Goal: Task Accomplishment & Management: Manage account settings

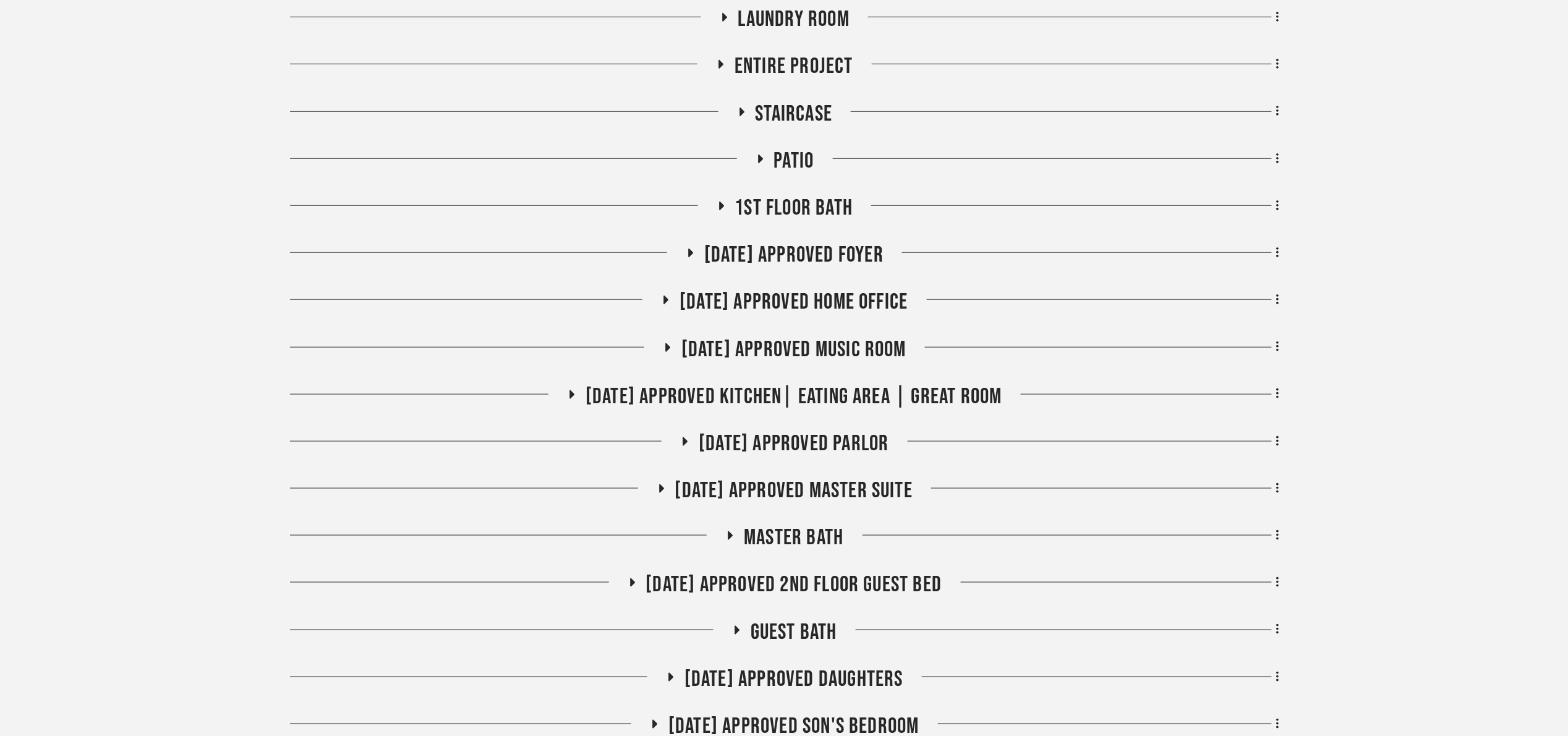
scroll to position [380, 0]
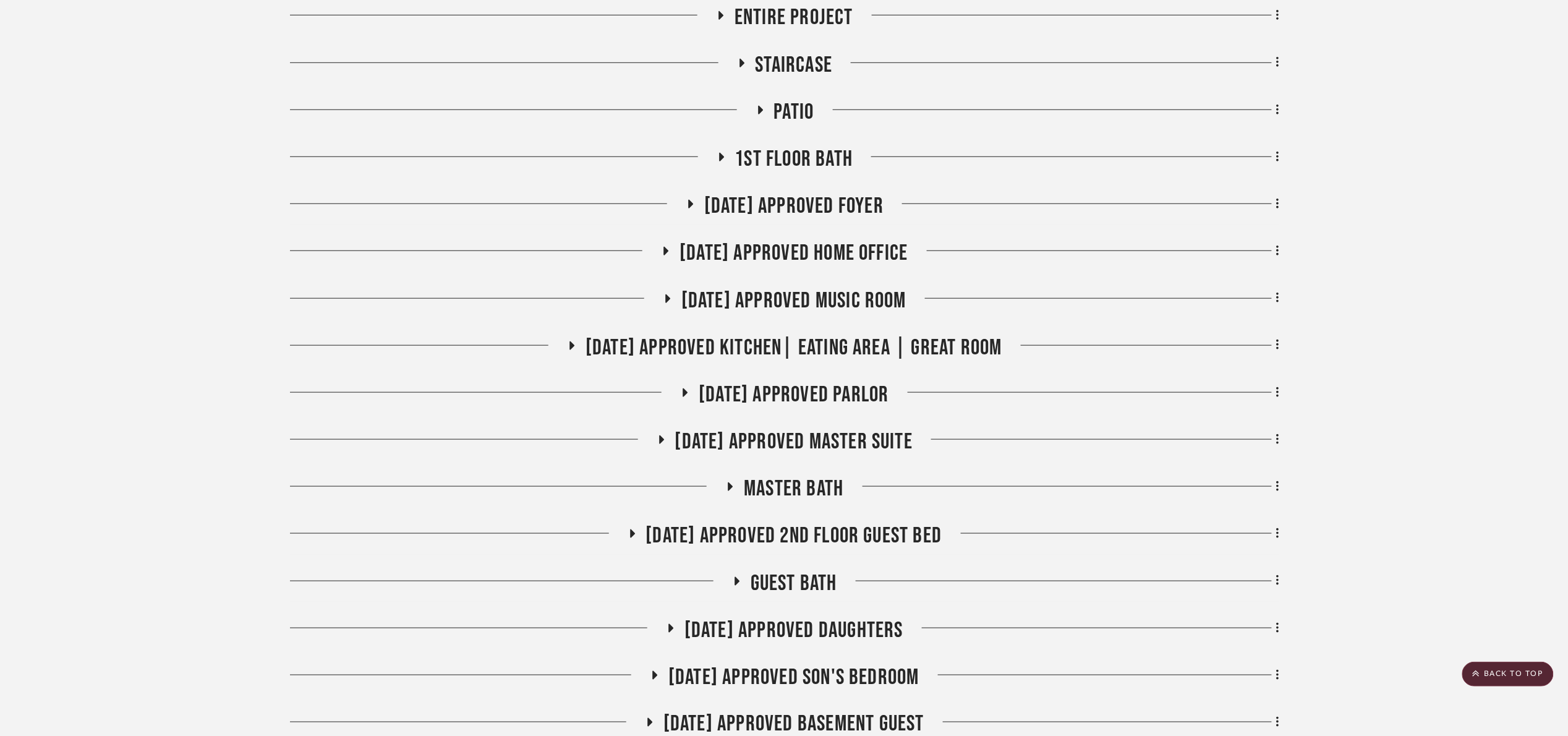
click at [873, 387] on span "[DATE] Approved Parlor" at bounding box center [793, 395] width 190 height 27
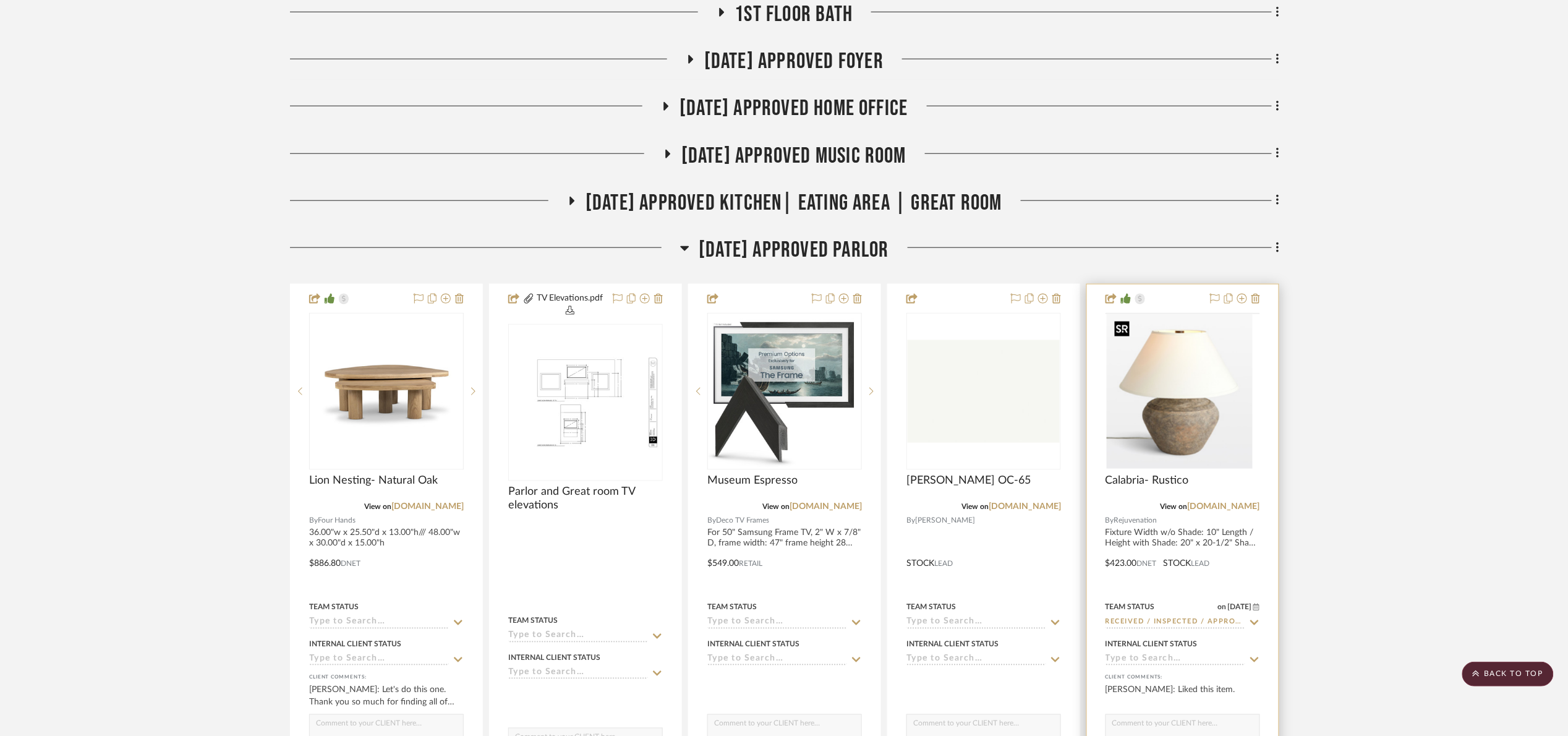
scroll to position [565, 0]
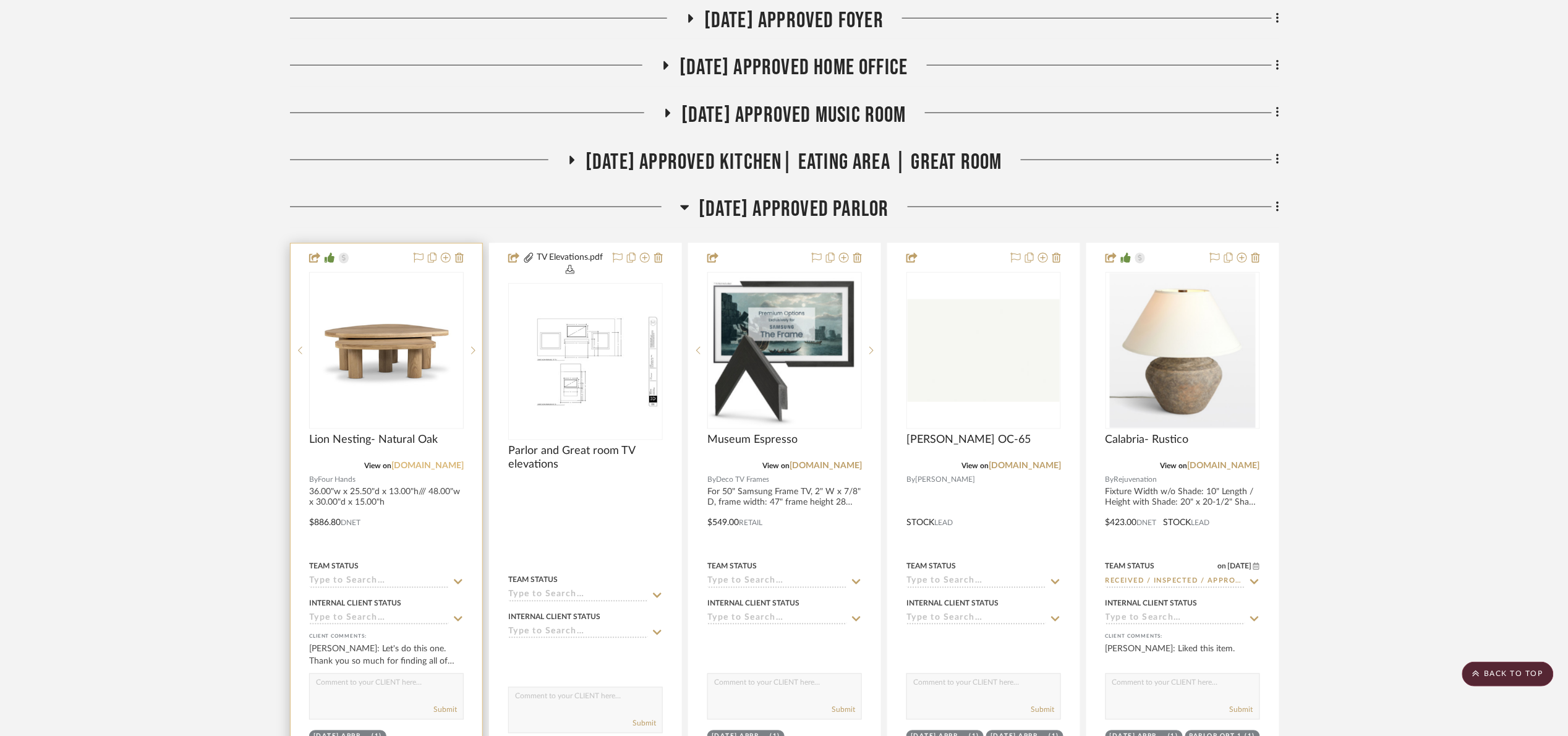
click at [447, 466] on link "[DOMAIN_NAME]" at bounding box center [427, 465] width 72 height 8
click at [0, 0] on img at bounding box center [0, 0] width 0 height 0
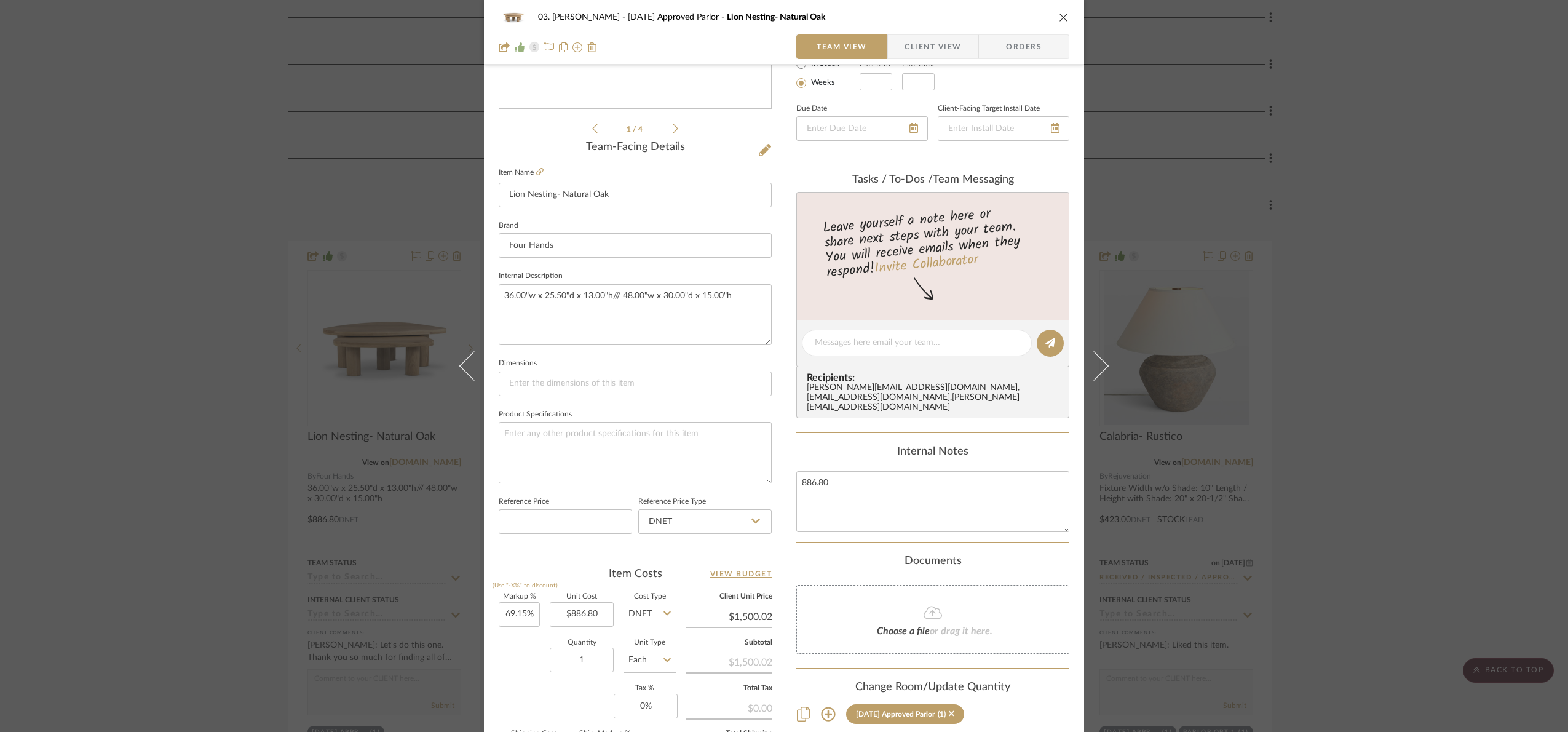
scroll to position [277, 0]
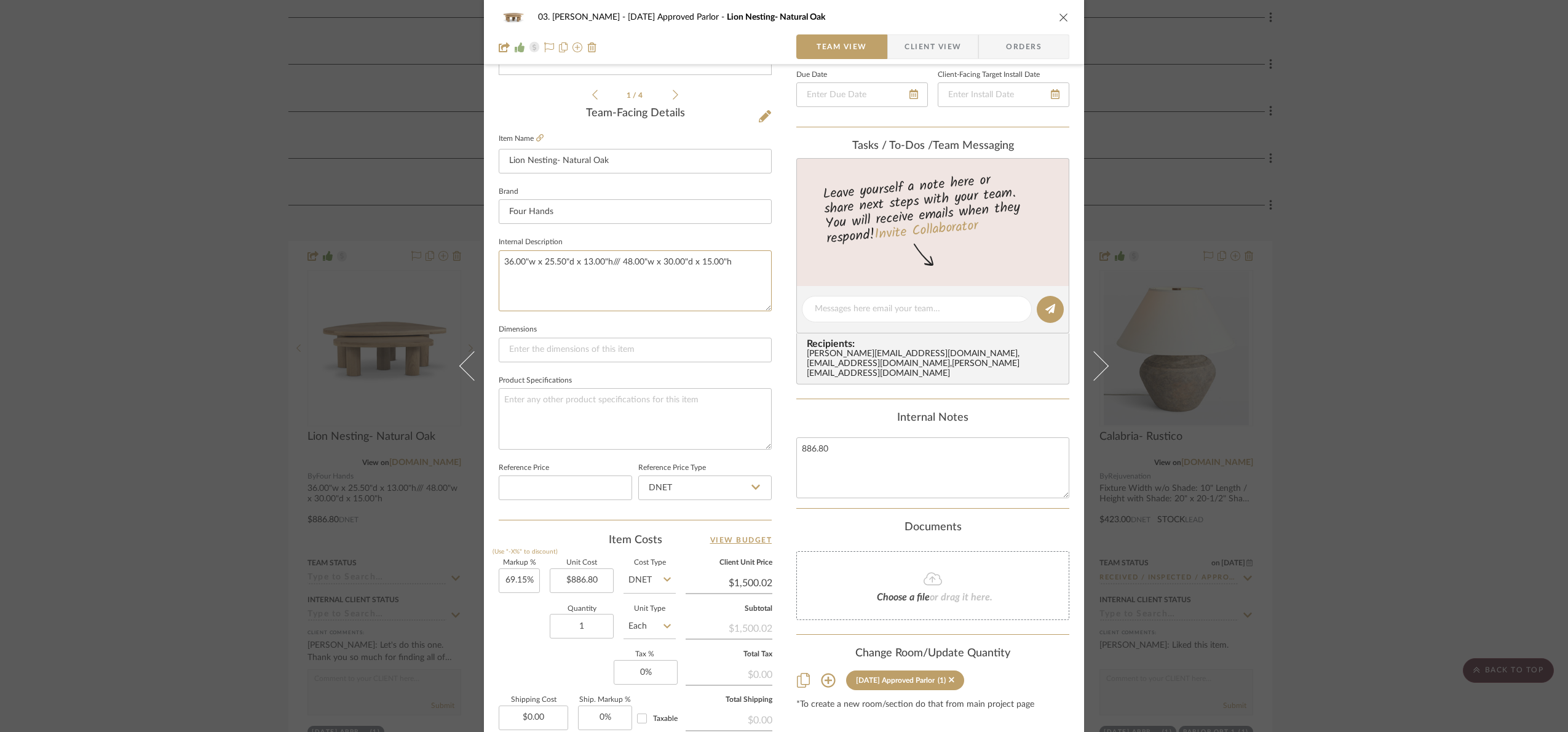
drag, startPoint x: 736, startPoint y: 279, endPoint x: 404, endPoint y: 276, distance: 332.0
click at [404, 276] on div "03. [PERSON_NAME] [DATE] Approved Parlor Lion Nesting- Natural Oak Team View Cl…" at bounding box center [784, 366] width 1568 height 732
click at [1369, 264] on div "03. [PERSON_NAME] [DATE] Approved Parlor Lion Nesting- Natural Oak Team View Cl…" at bounding box center [784, 366] width 1568 height 732
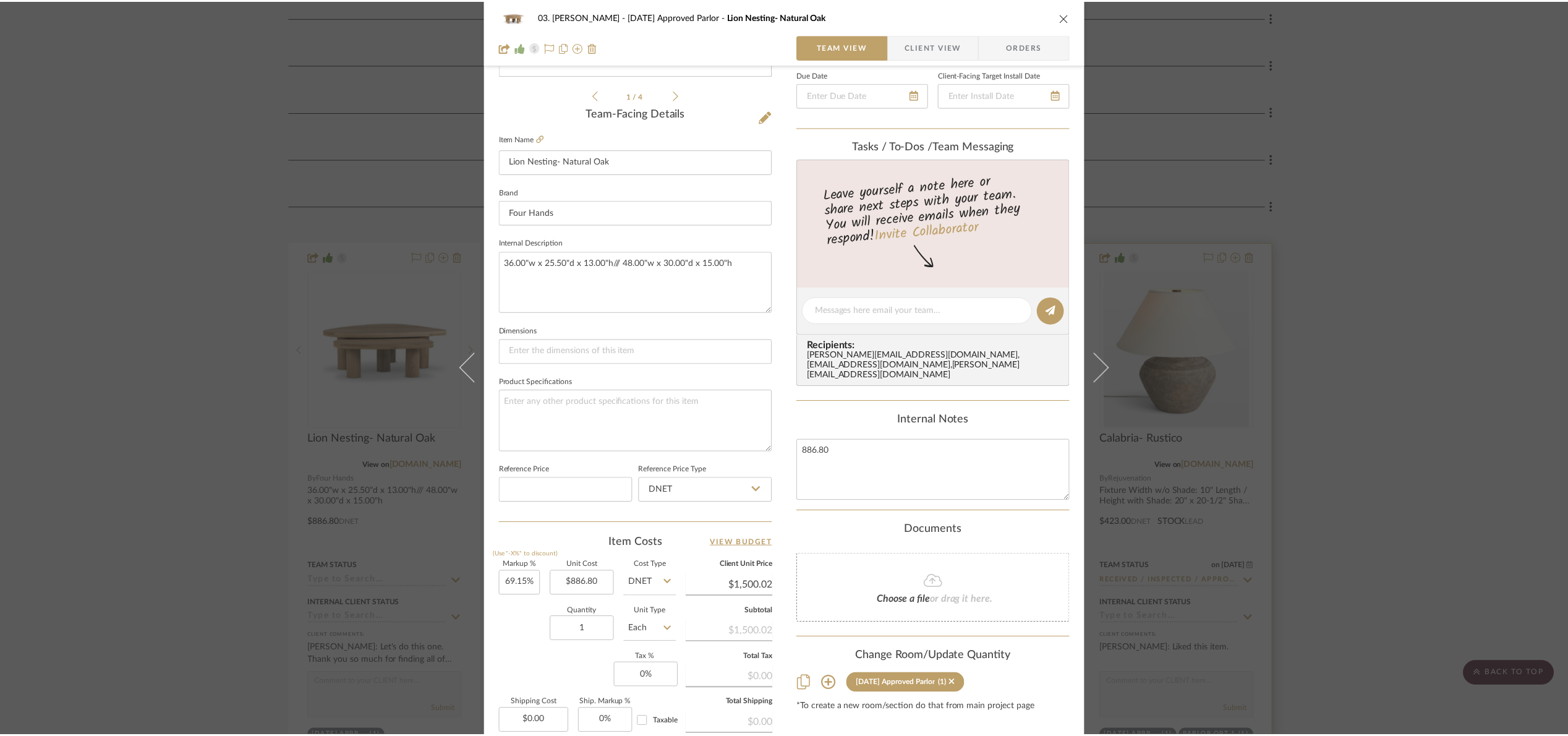
scroll to position [565, 0]
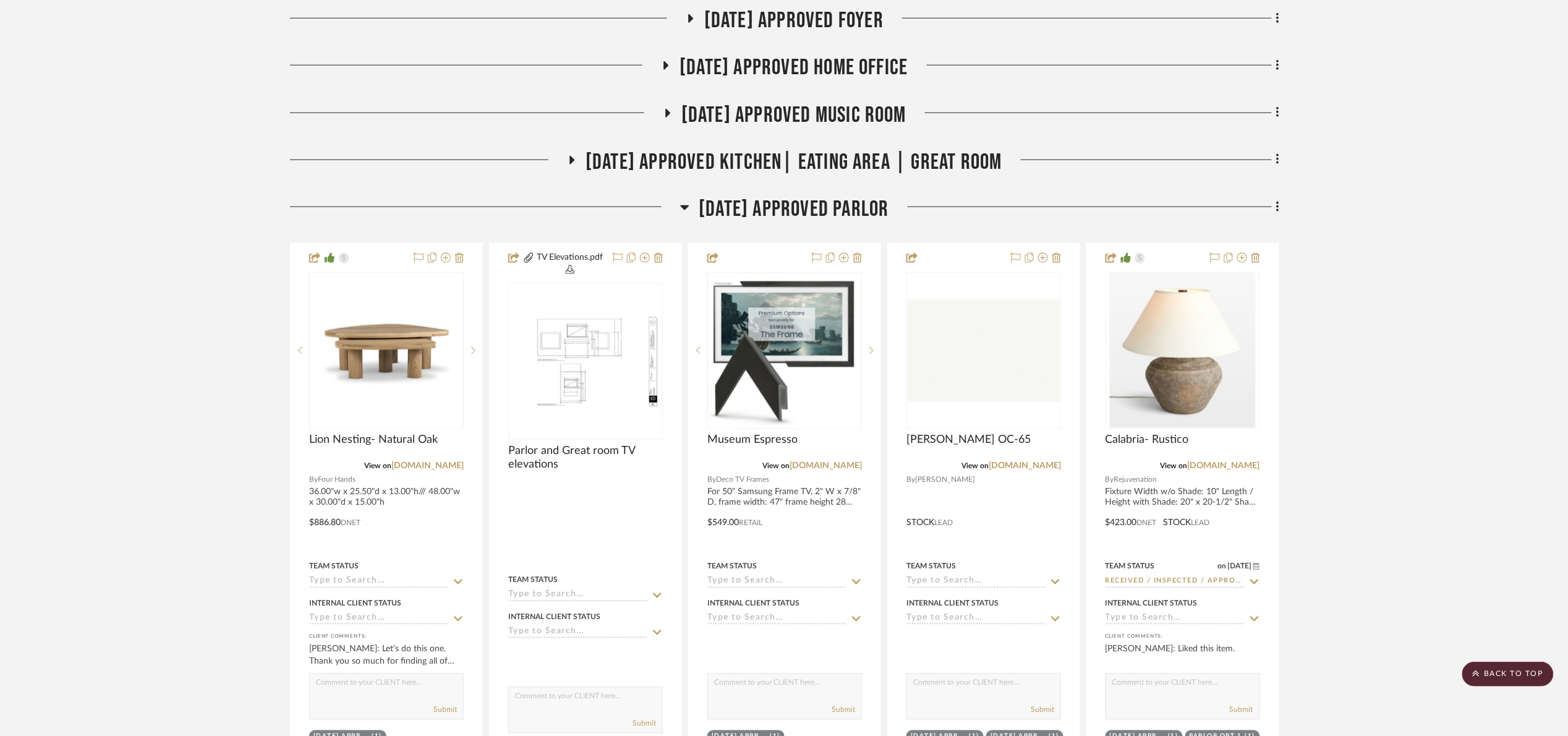
click at [826, 202] on span "[DATE] Approved Parlor" at bounding box center [793, 209] width 190 height 27
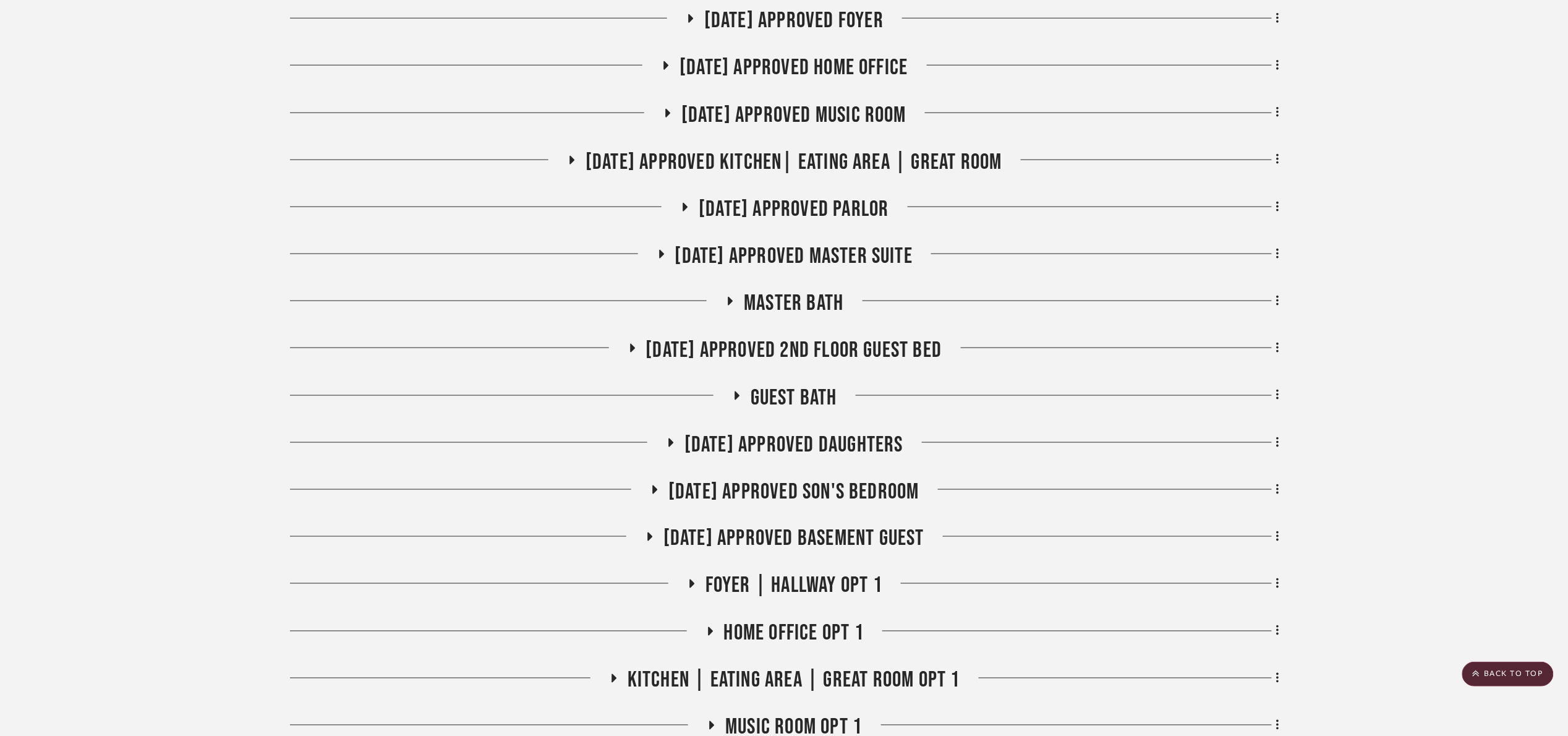
click at [813, 215] on span "[DATE] Approved Parlor" at bounding box center [793, 209] width 190 height 27
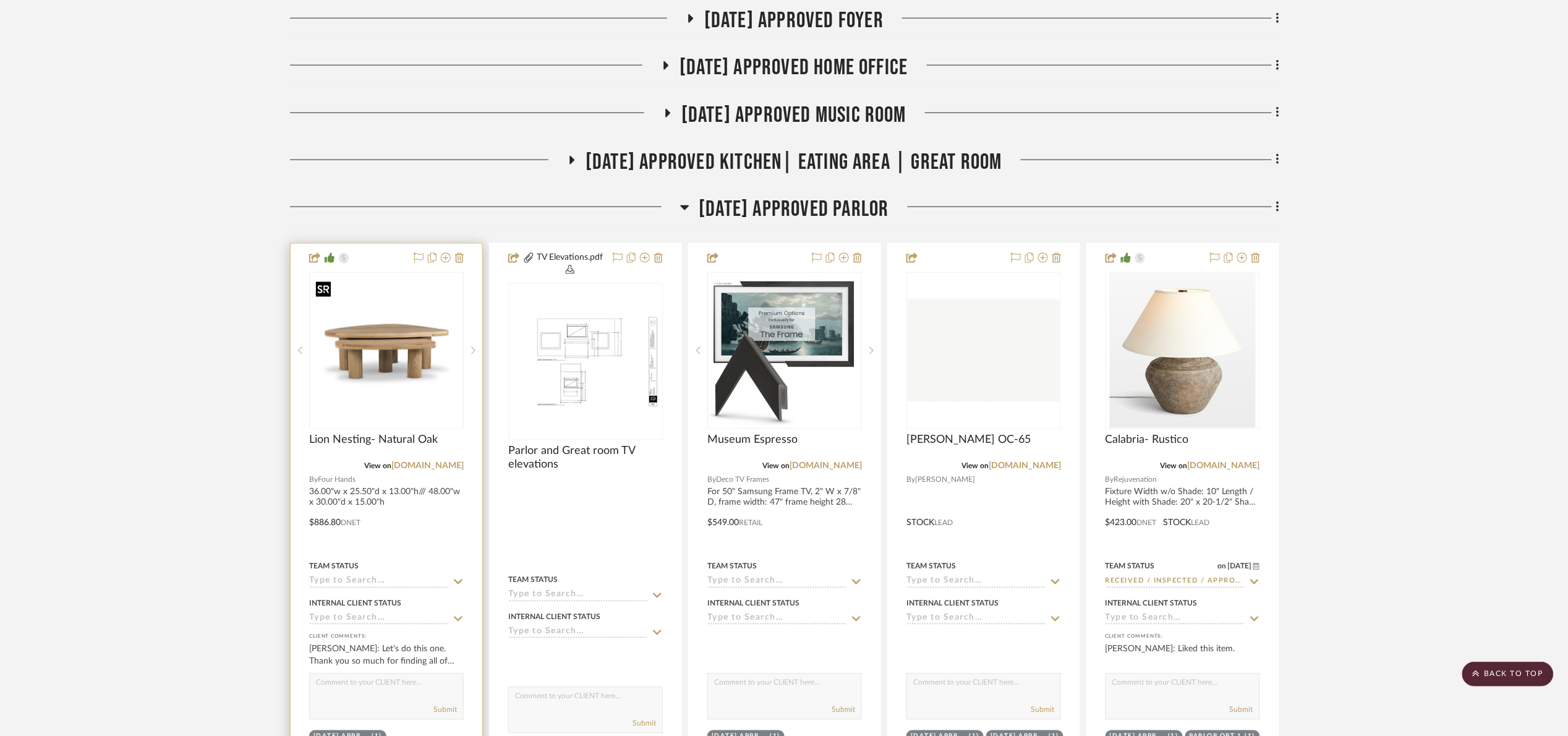
click at [0, 0] on img at bounding box center [0, 0] width 0 height 0
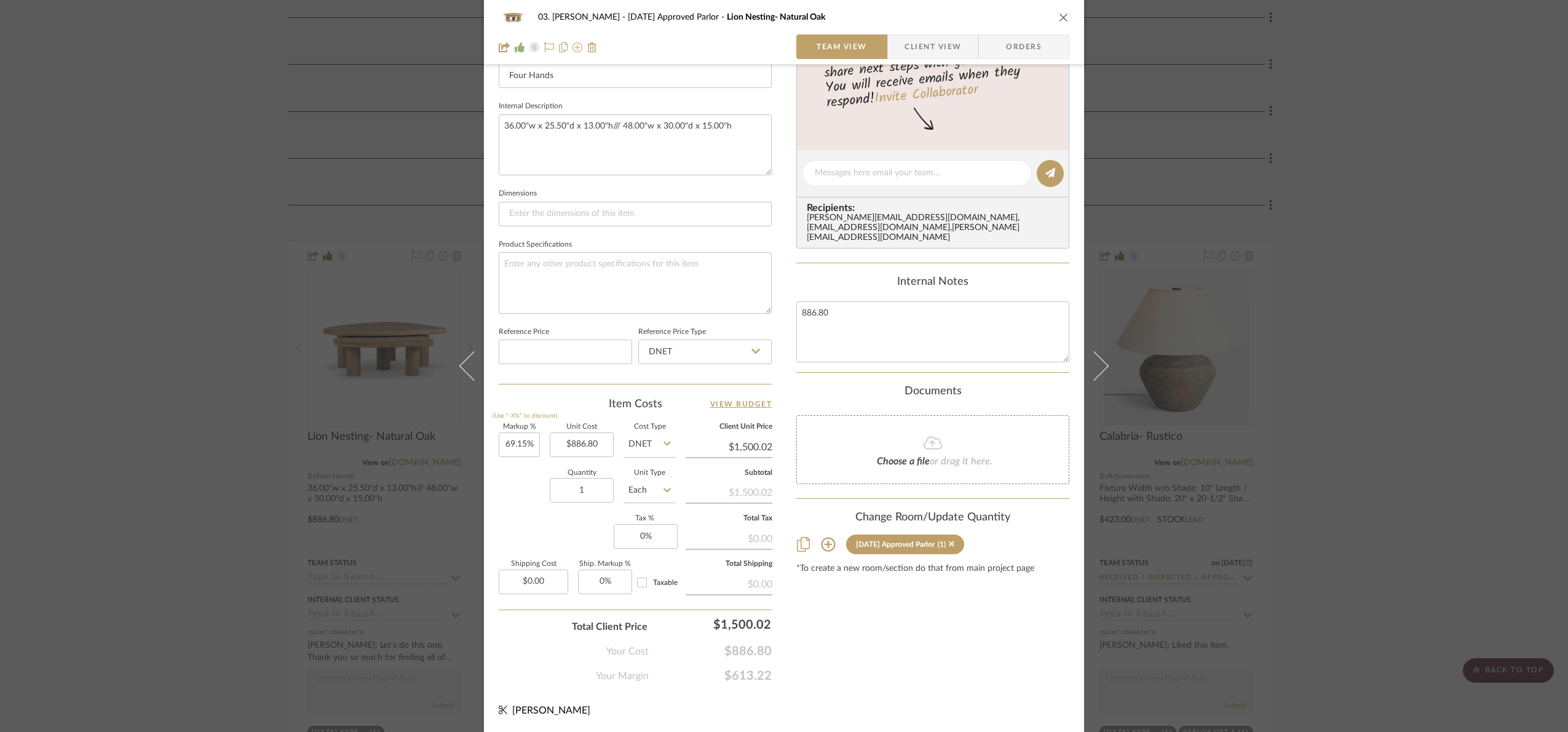
scroll to position [414, 0]
click at [1382, 482] on div "03. [PERSON_NAME] [DATE] Approved Parlor Lion Nesting- Natural Oak Team View Cl…" at bounding box center [784, 366] width 1568 height 732
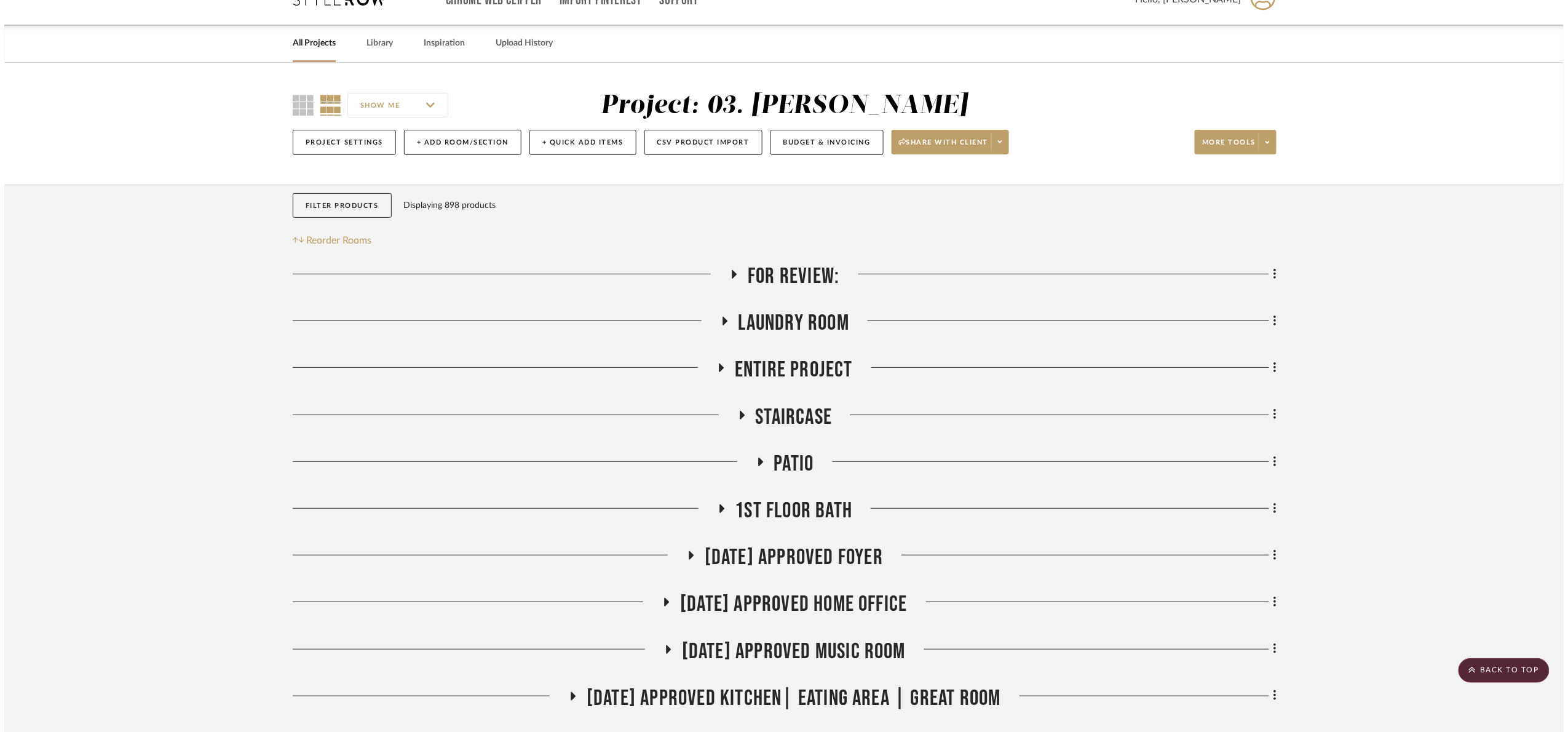
scroll to position [0, 0]
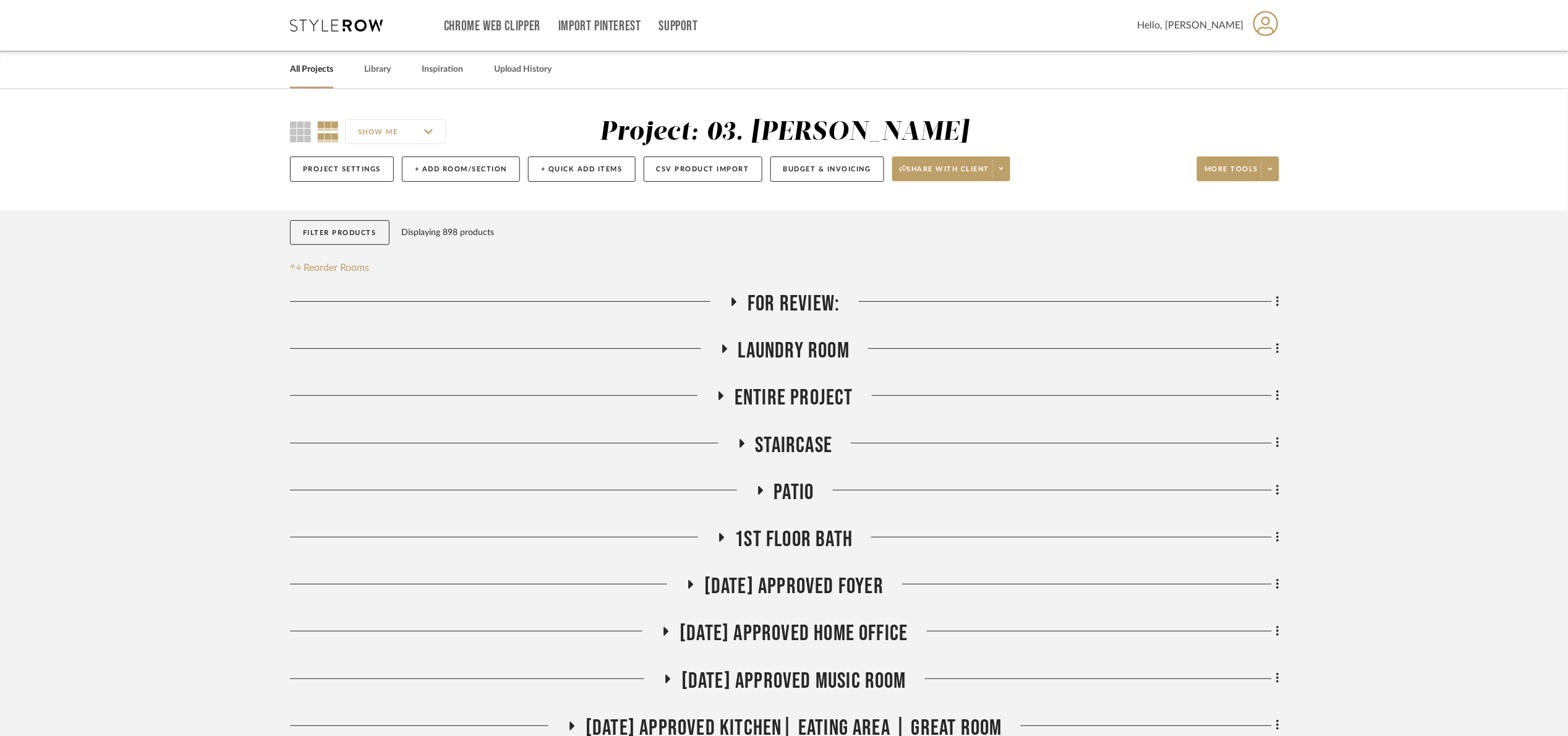
click at [793, 309] on span "For Review:" at bounding box center [793, 303] width 92 height 27
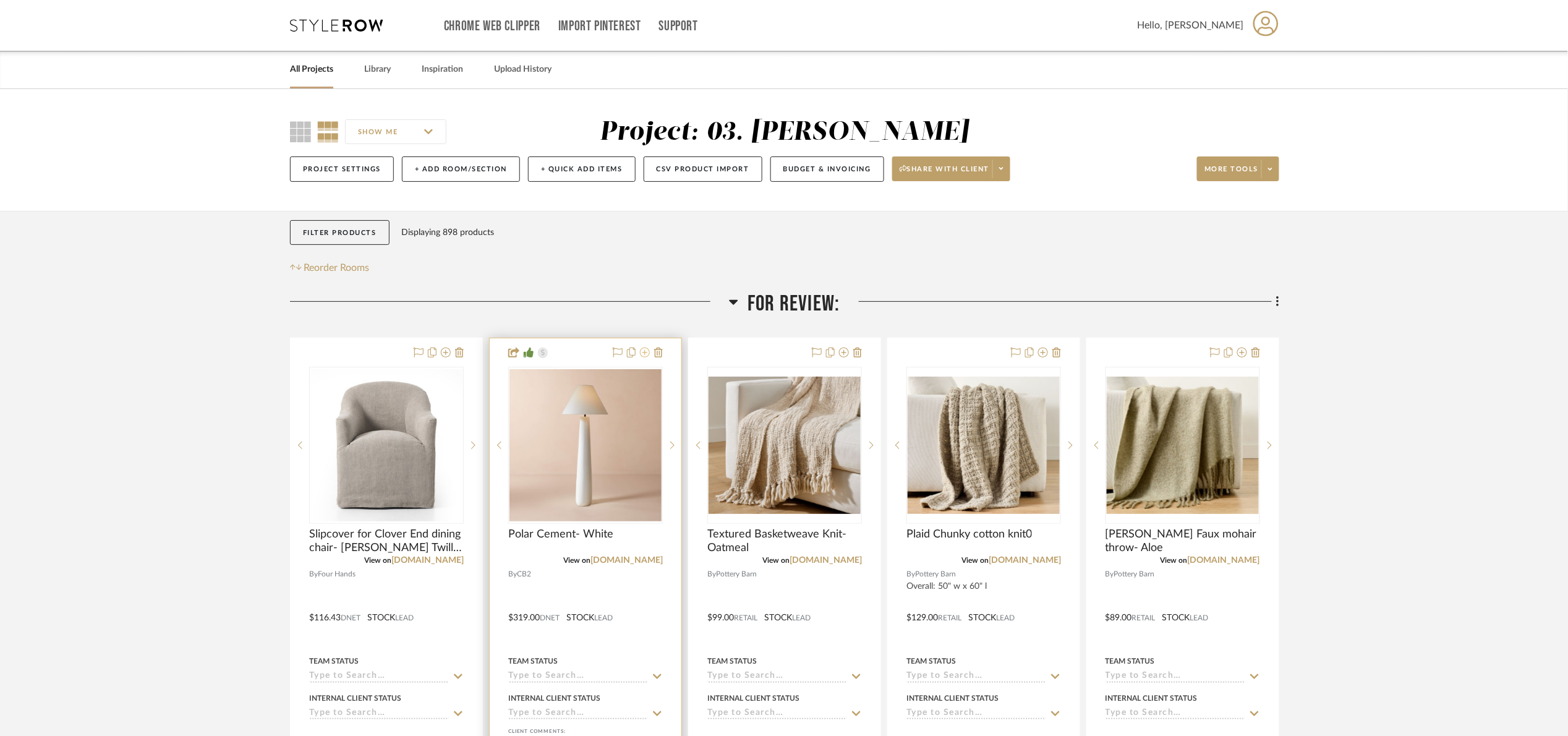
click at [645, 351] on icon at bounding box center [645, 352] width 10 height 10
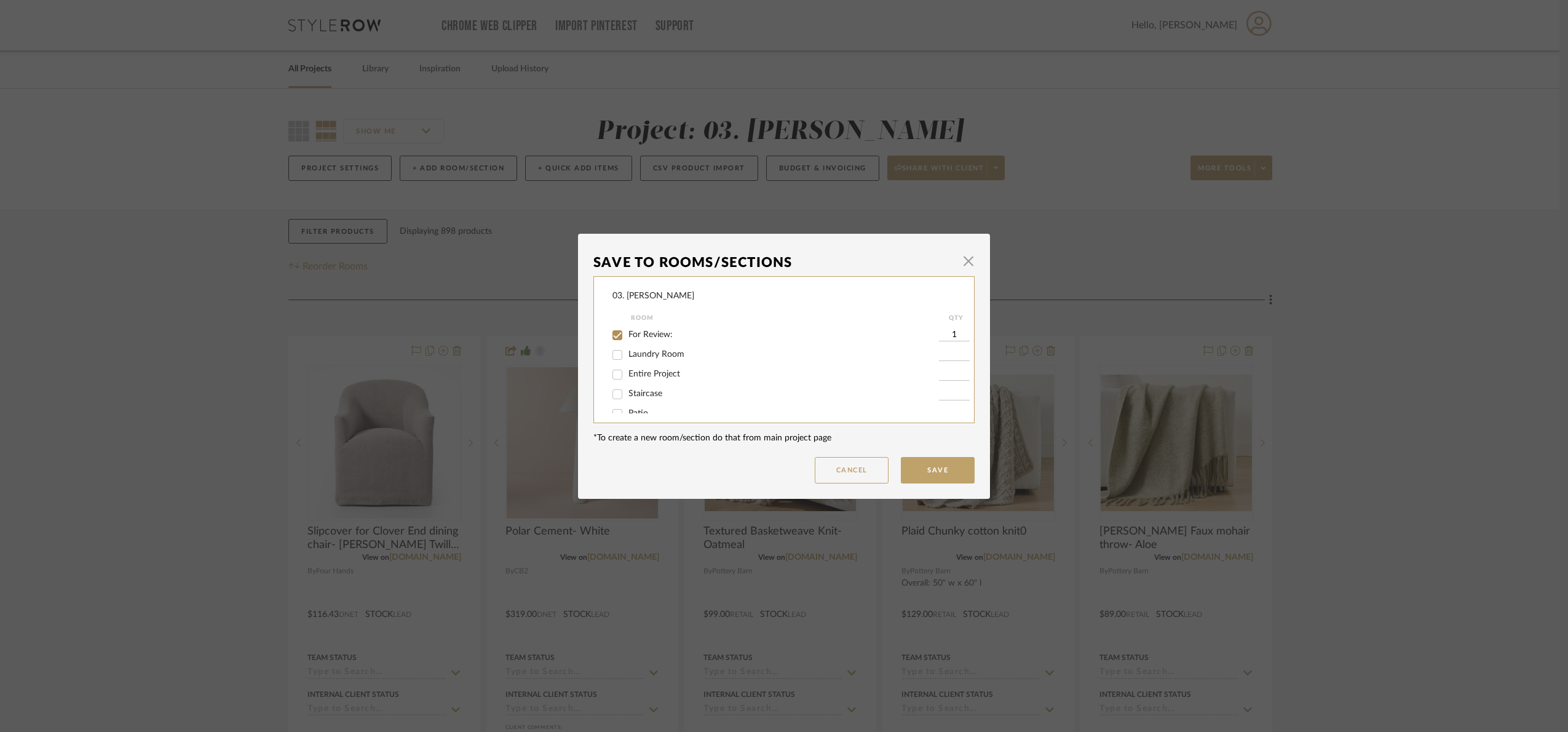
click at [654, 336] on span "For Review:" at bounding box center [650, 334] width 44 height 8
click at [628, 336] on input "For Review:" at bounding box center [618, 335] width 20 height 20
checkbox input "false"
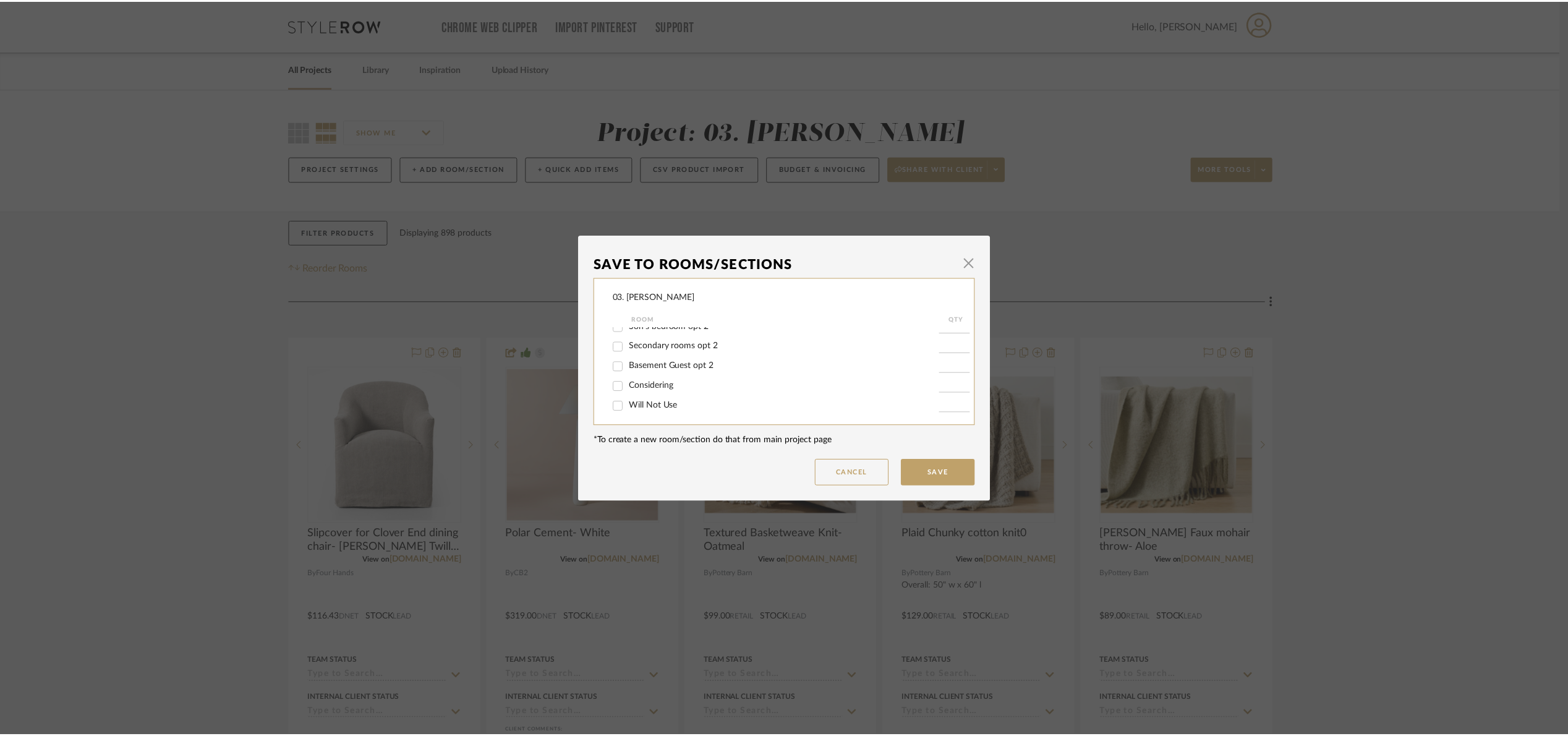
scroll to position [706, 0]
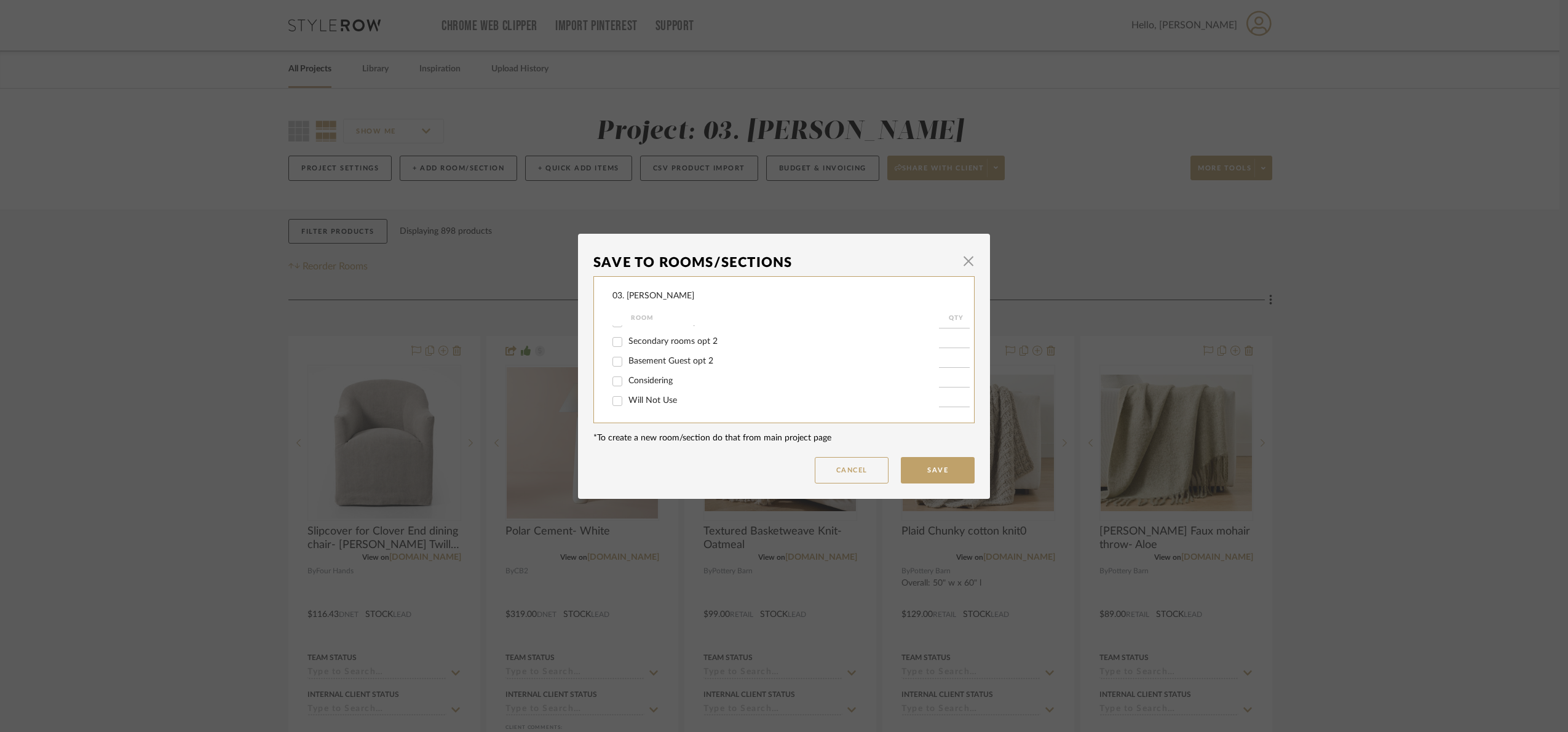
click at [634, 403] on span "Will Not Use" at bounding box center [653, 400] width 49 height 8
click at [628, 403] on input "Will Not Use" at bounding box center [618, 401] width 20 height 20
checkbox input "true"
type input "1"
click at [931, 472] on button "Save" at bounding box center [937, 470] width 74 height 27
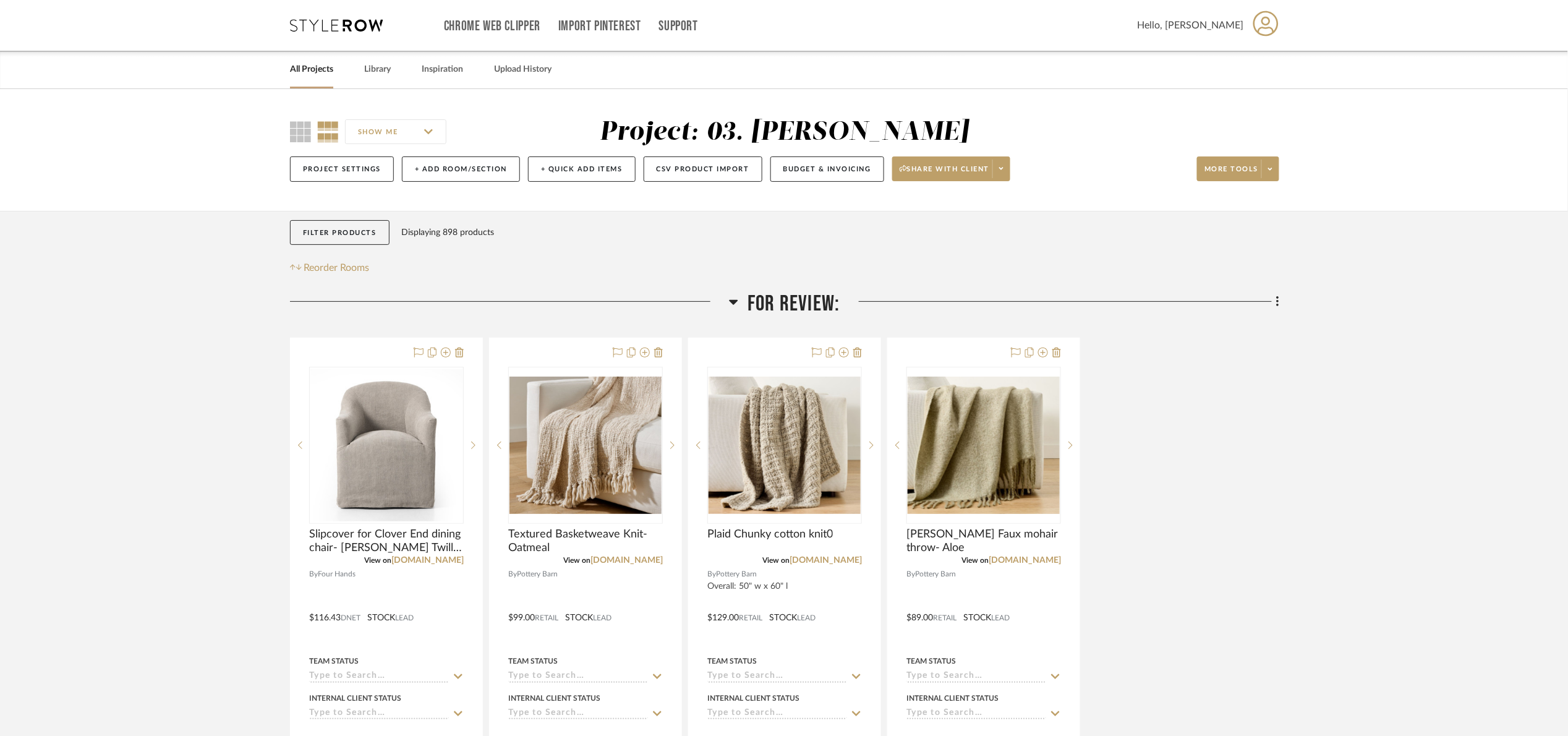
click at [802, 306] on span "For Review:" at bounding box center [793, 303] width 92 height 27
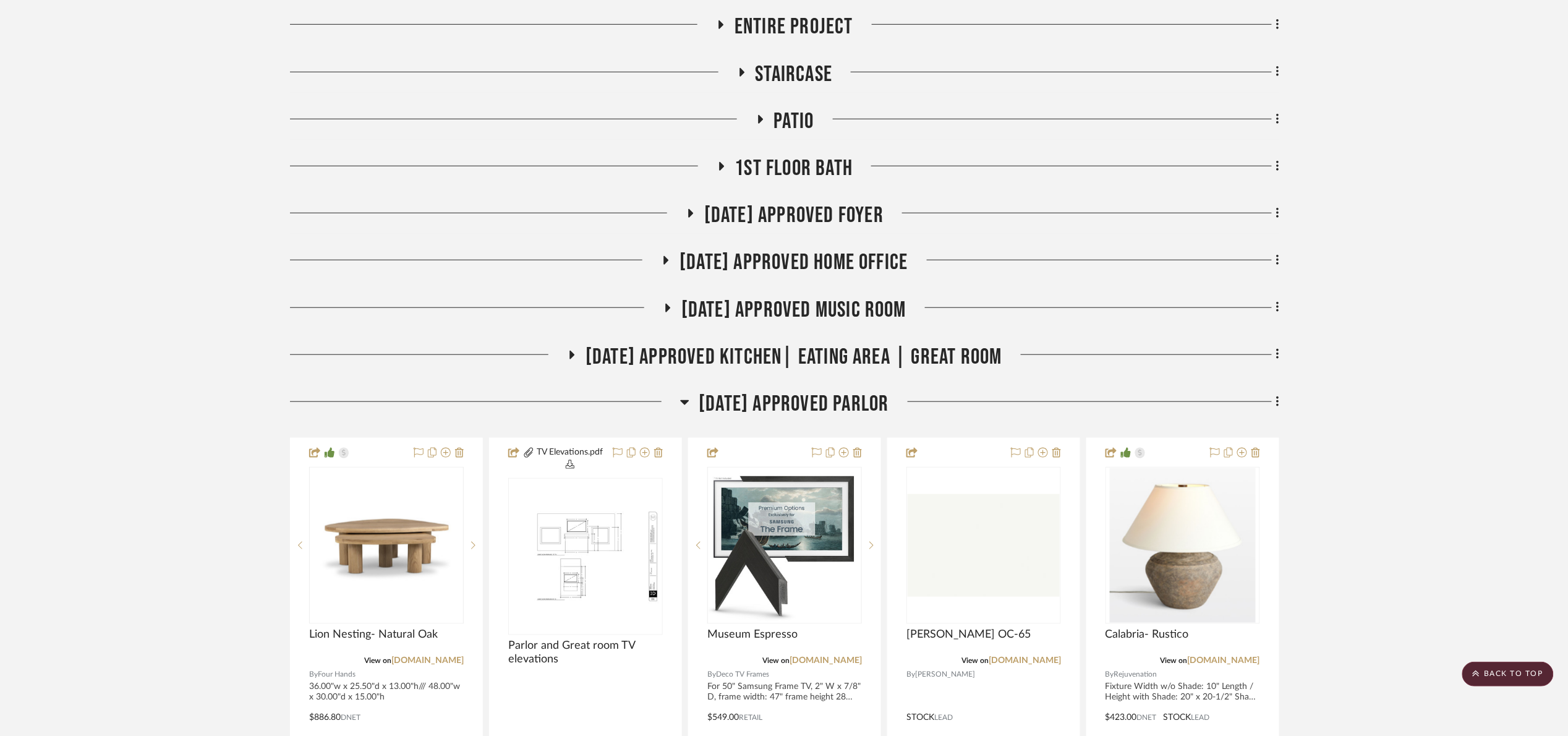
click at [796, 407] on span "[DATE] Approved Parlor" at bounding box center [793, 404] width 190 height 27
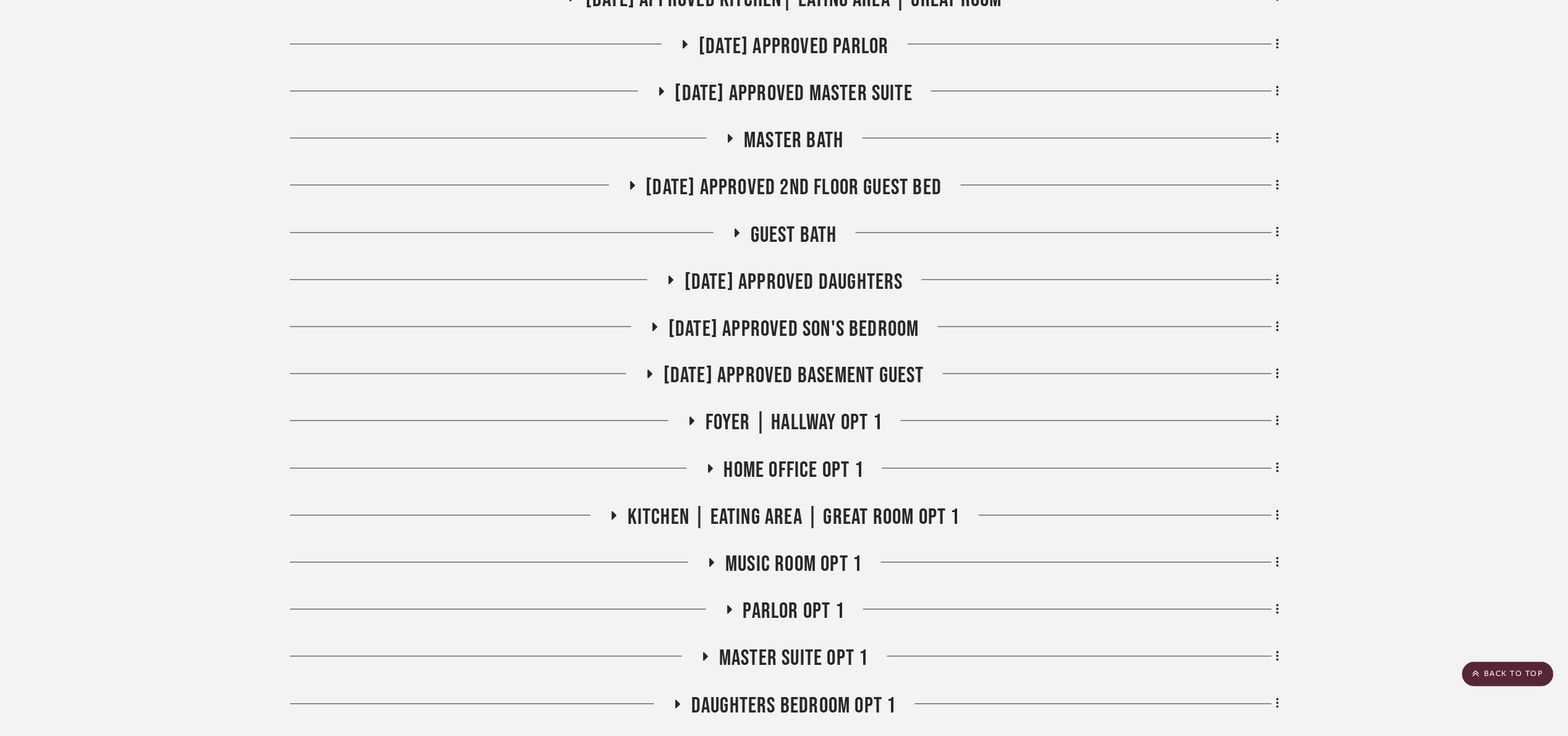
scroll to position [742, 0]
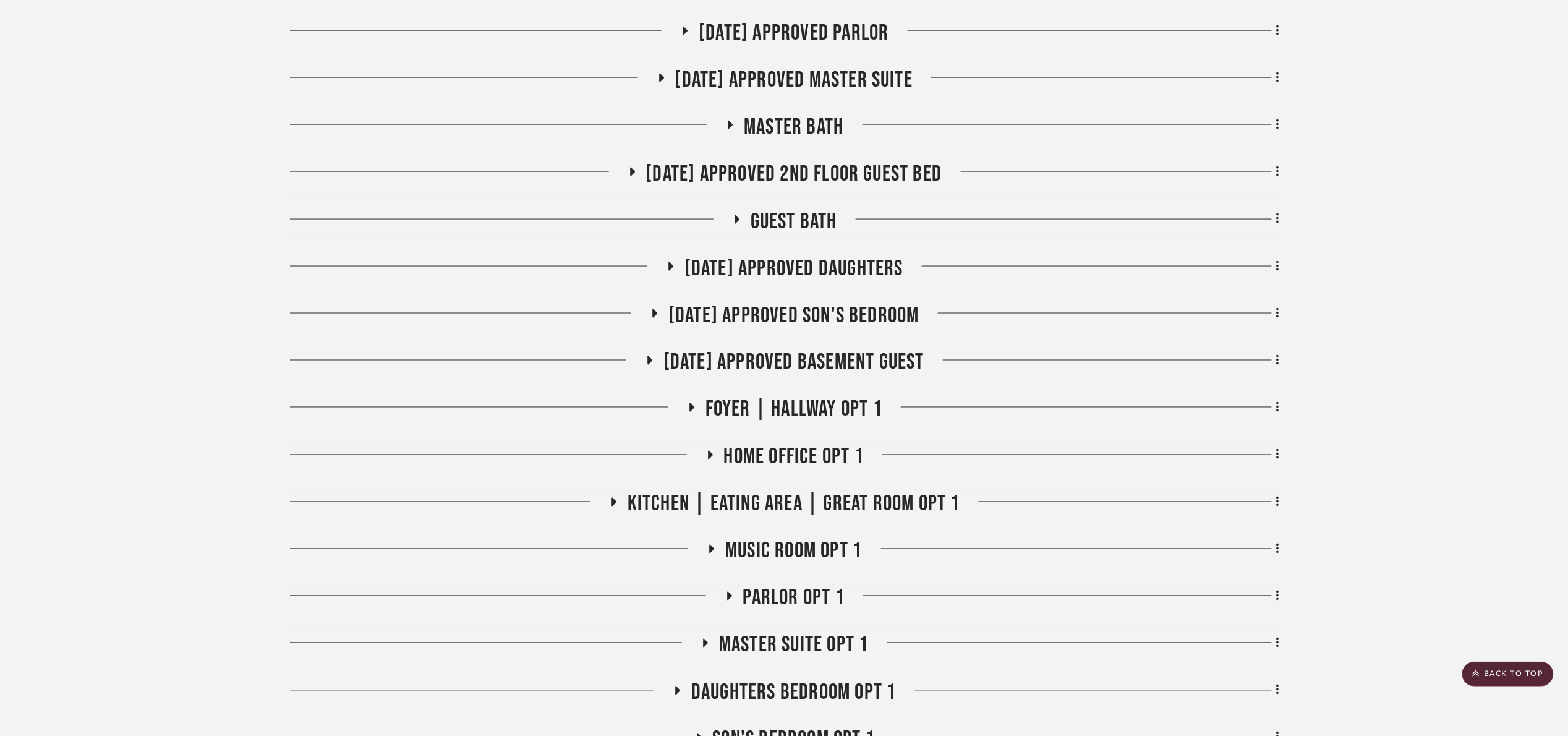
click at [860, 178] on span "[DATE] Approved 2nd floor Guest Bed" at bounding box center [794, 174] width 296 height 27
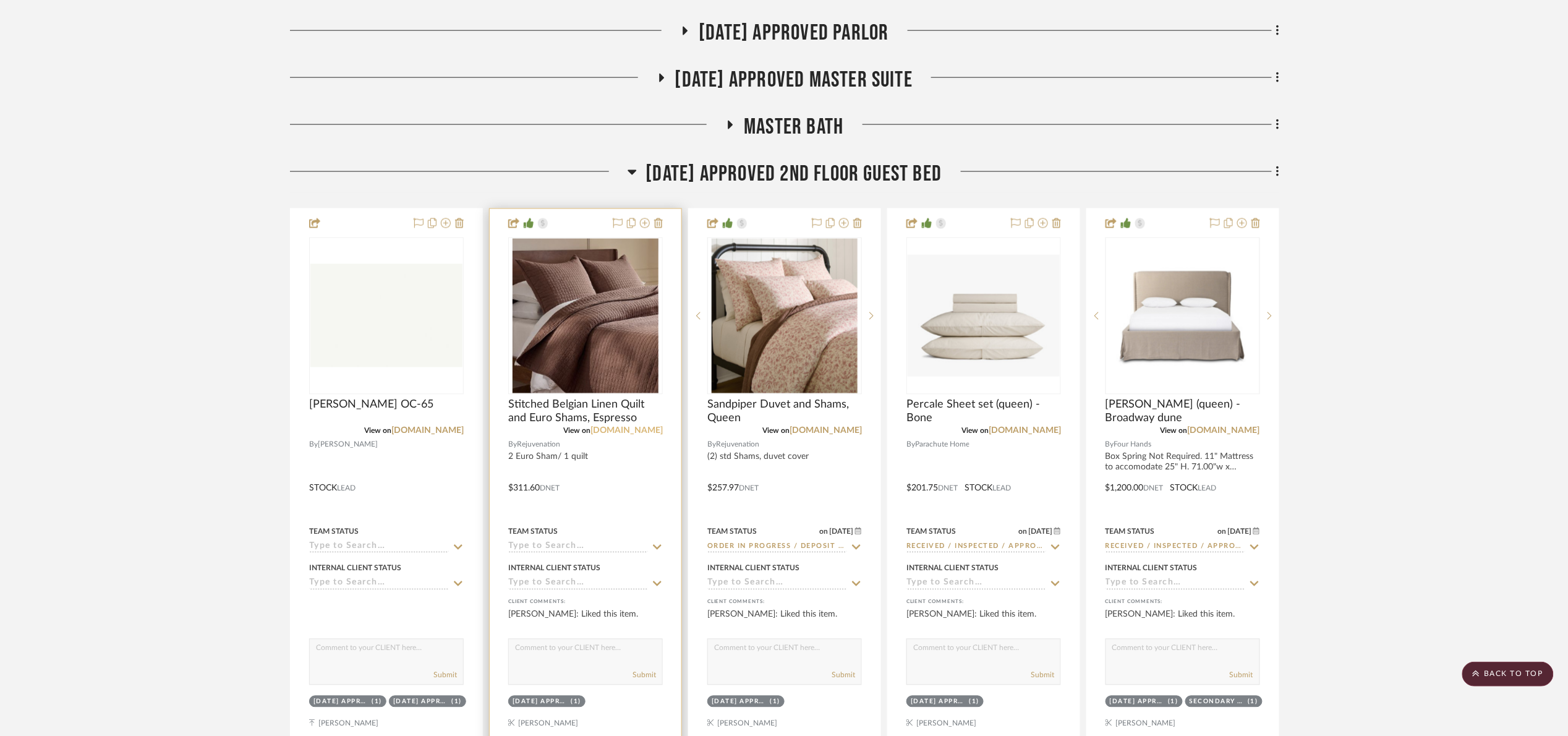
click at [642, 431] on link "[DOMAIN_NAME]" at bounding box center [626, 430] width 72 height 8
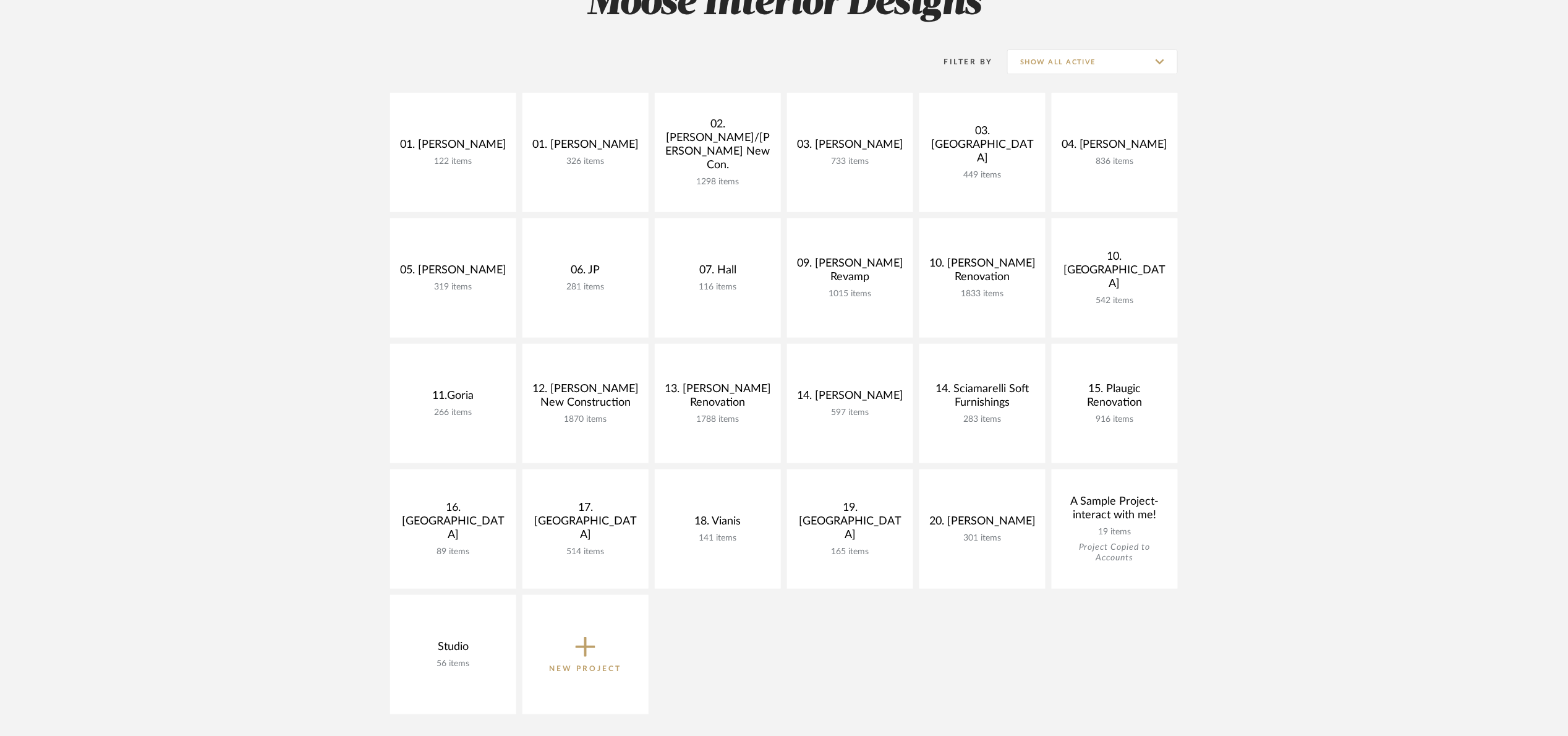
scroll to position [185, 0]
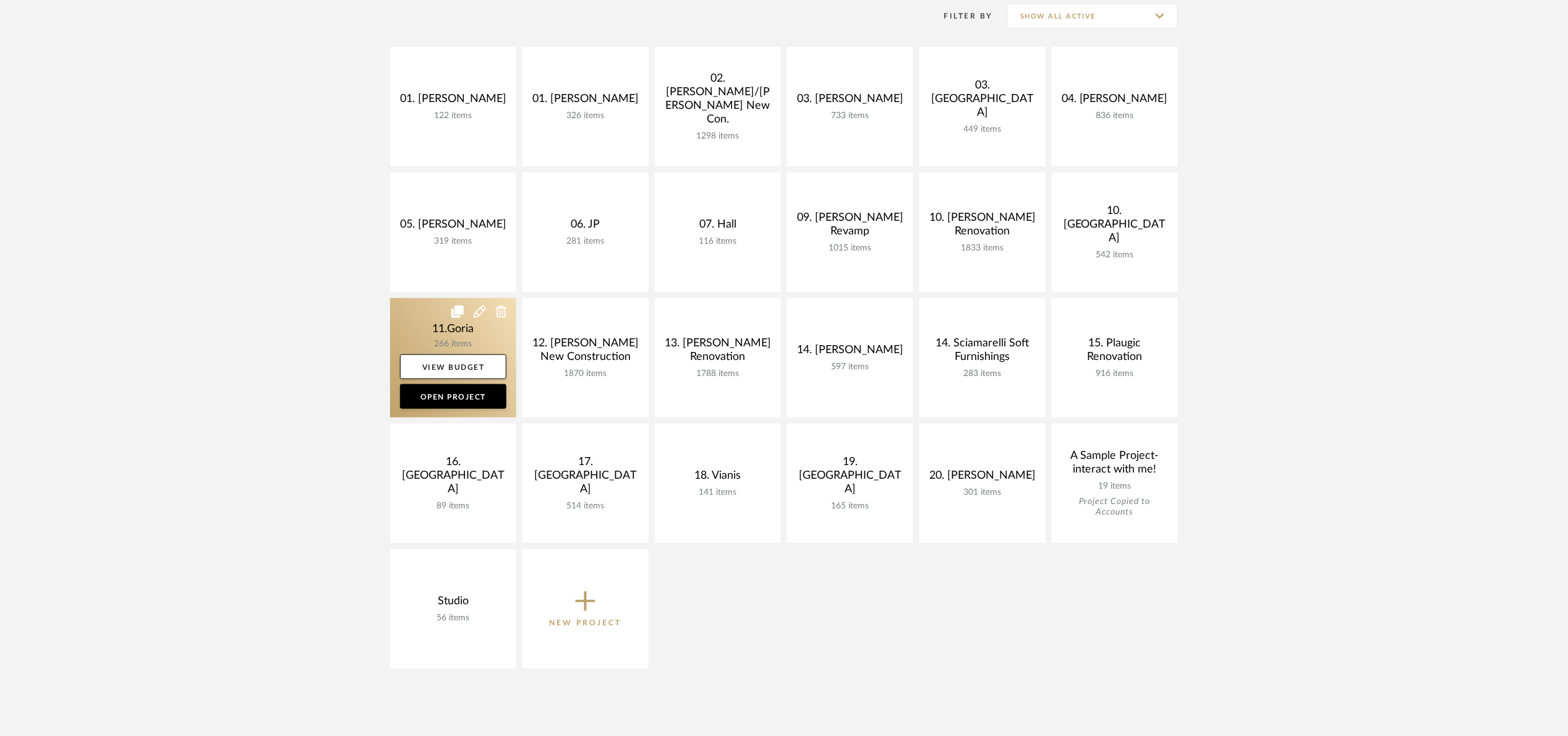
click at [418, 333] on link at bounding box center [453, 357] width 126 height 120
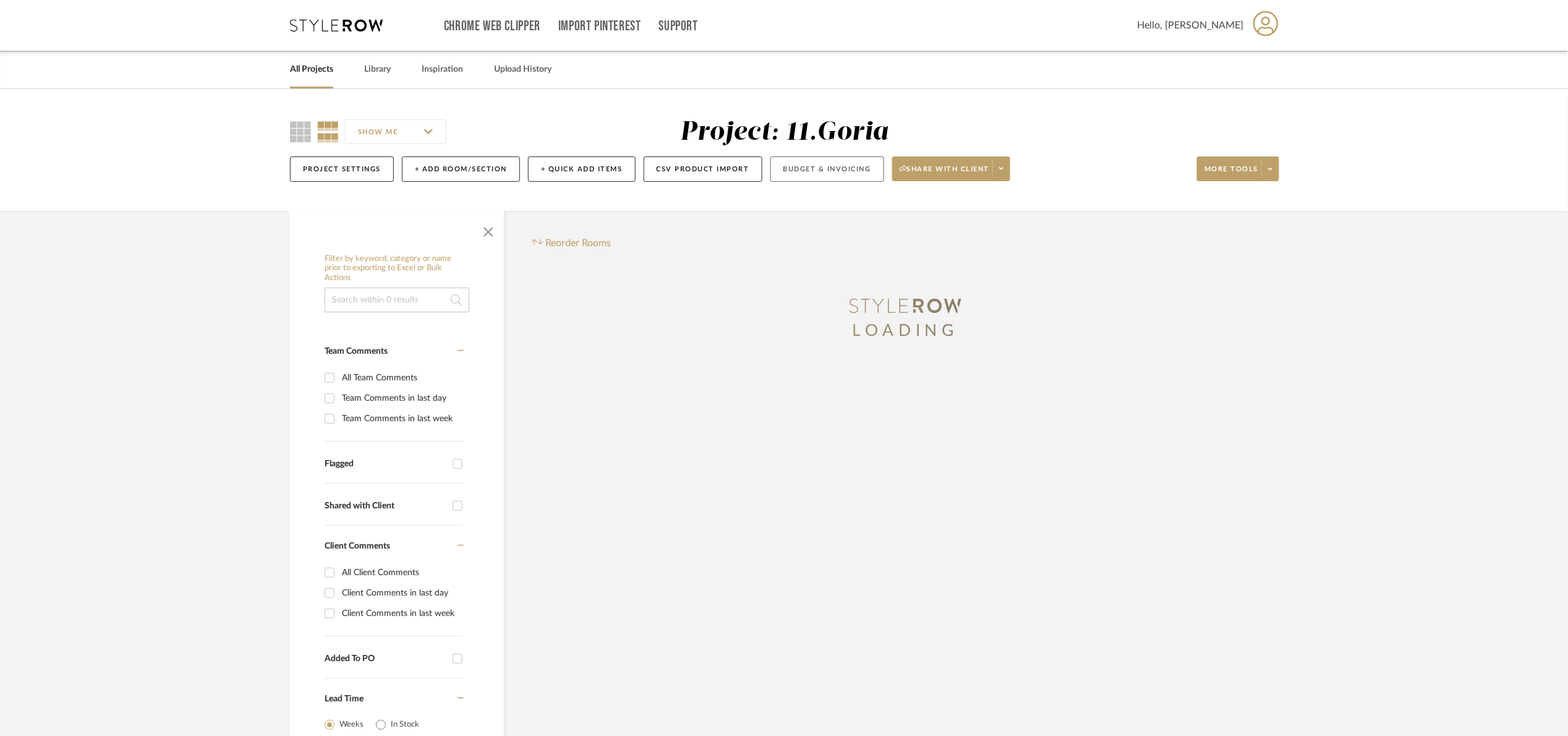
click at [825, 171] on button "Budget & Invoicing" at bounding box center [827, 168] width 114 height 25
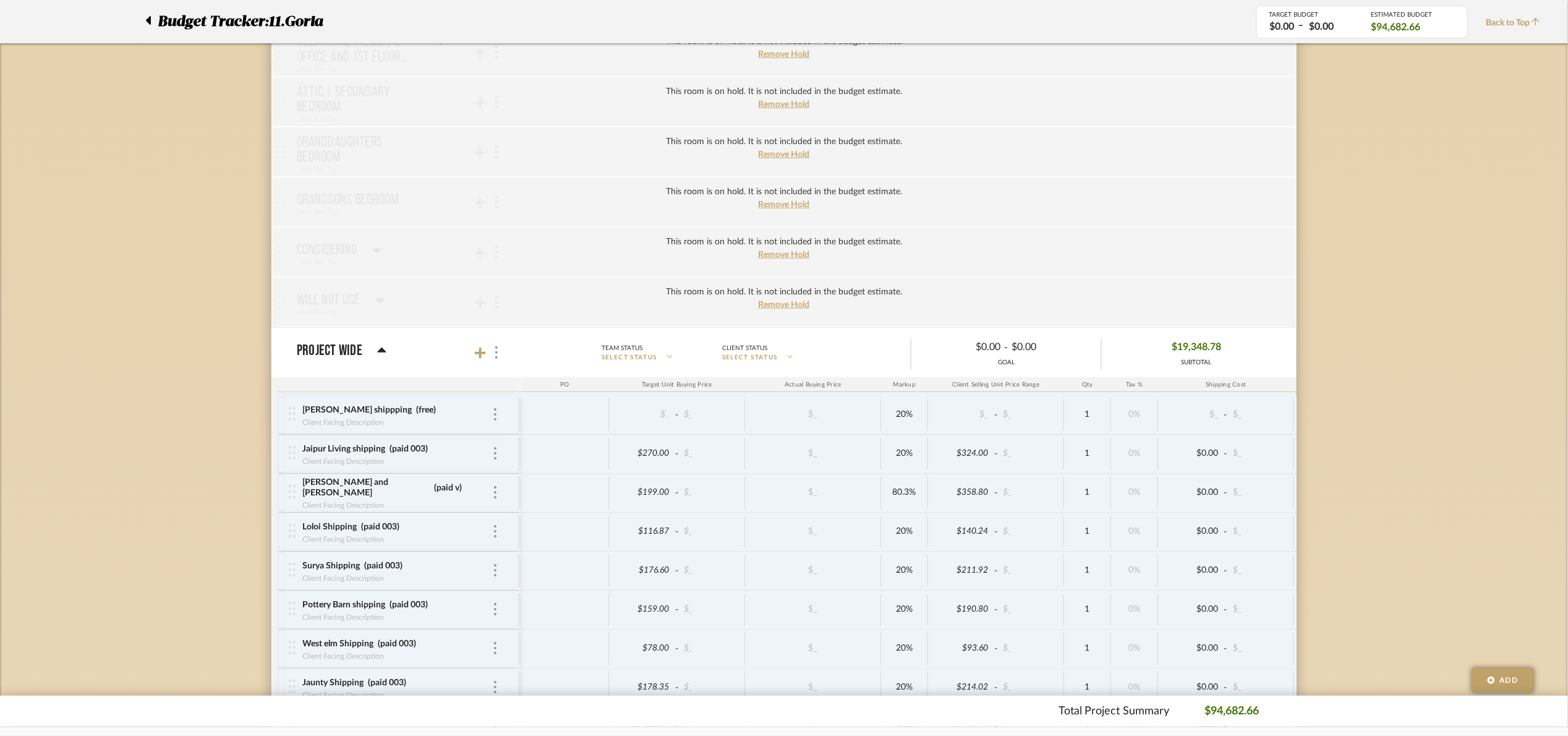
scroll to position [2398, 0]
click at [484, 363] on icon at bounding box center [480, 357] width 11 height 11
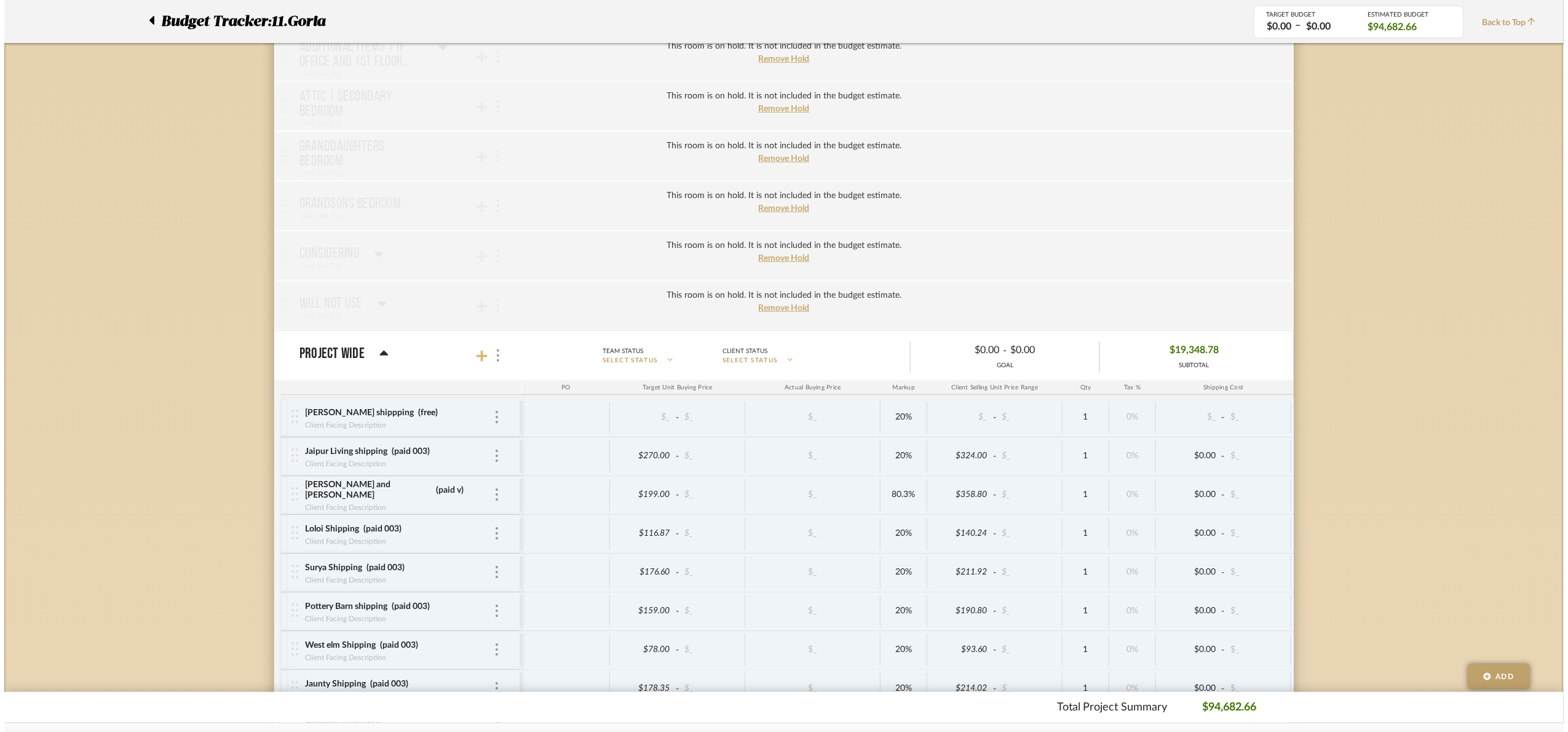
scroll to position [0, 0]
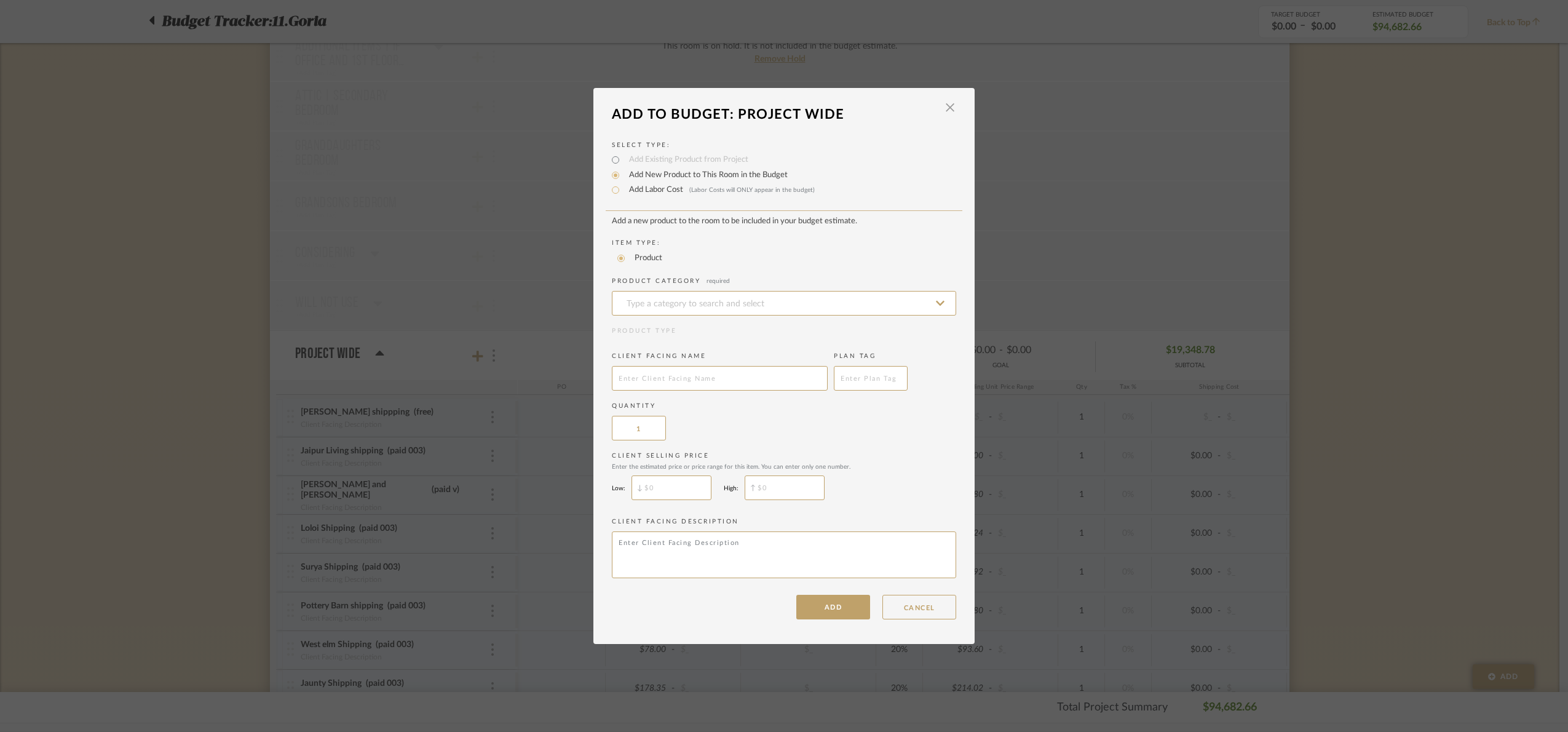
click at [623, 191] on label "Add Labor Cost (Labor Costs will ONLY appear in the budget)" at bounding box center [718, 190] width 192 height 12
click at [619, 191] on input "Add Labor Cost (Labor Costs will ONLY appear in the budget)" at bounding box center [615, 189] width 14 height 14
radio input "true"
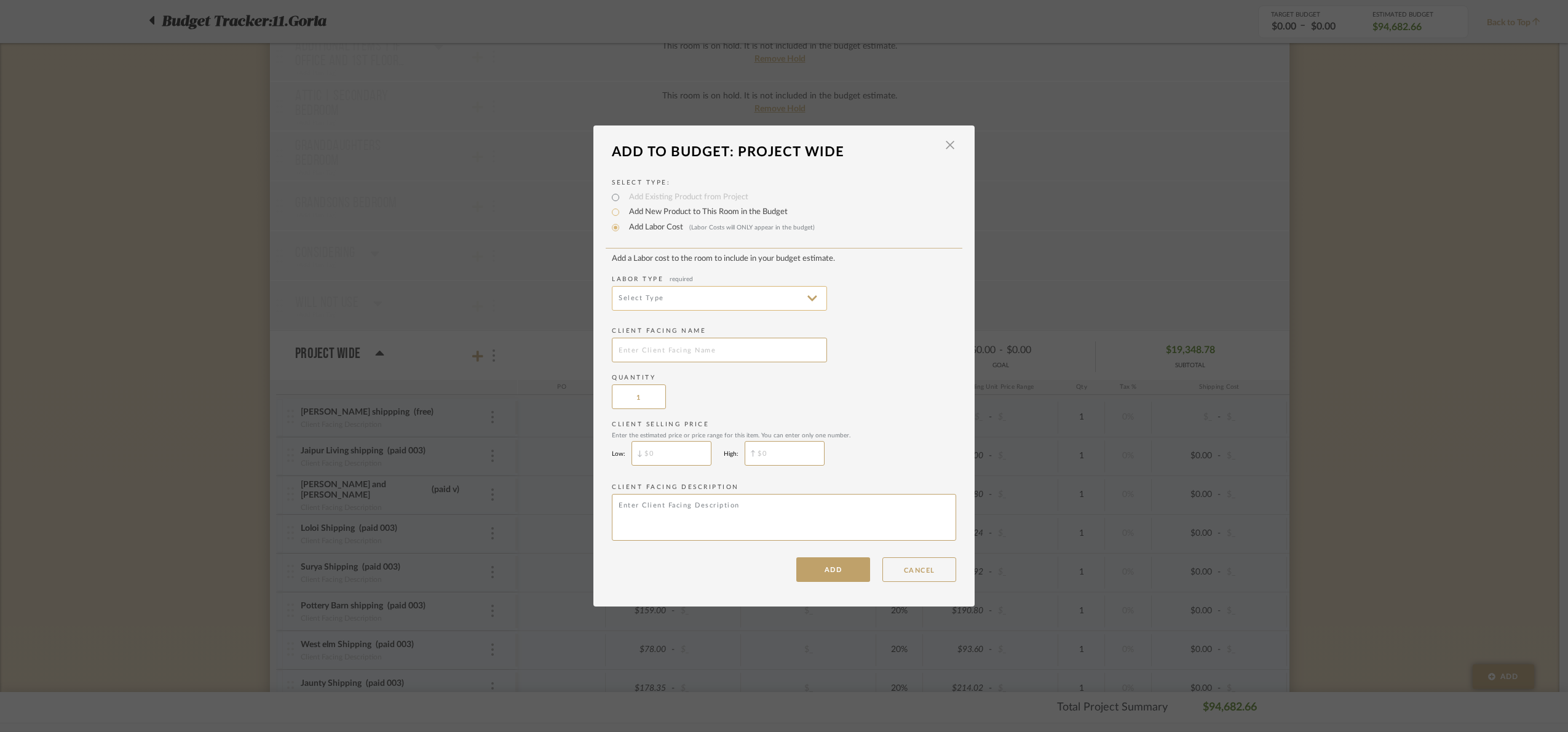
click at [661, 295] on input at bounding box center [719, 298] width 215 height 24
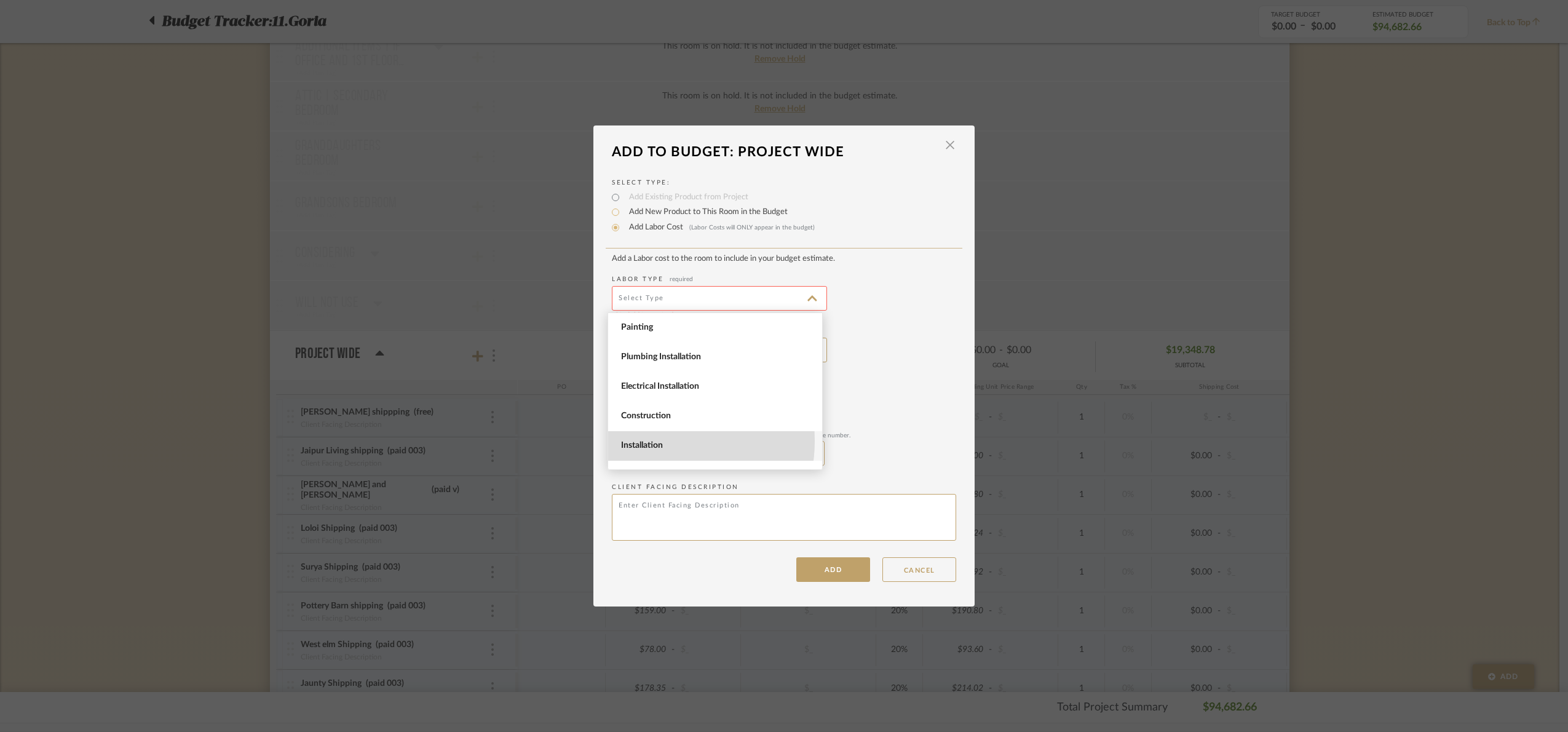
click at [662, 441] on span "Installation" at bounding box center [717, 446] width 191 height 11
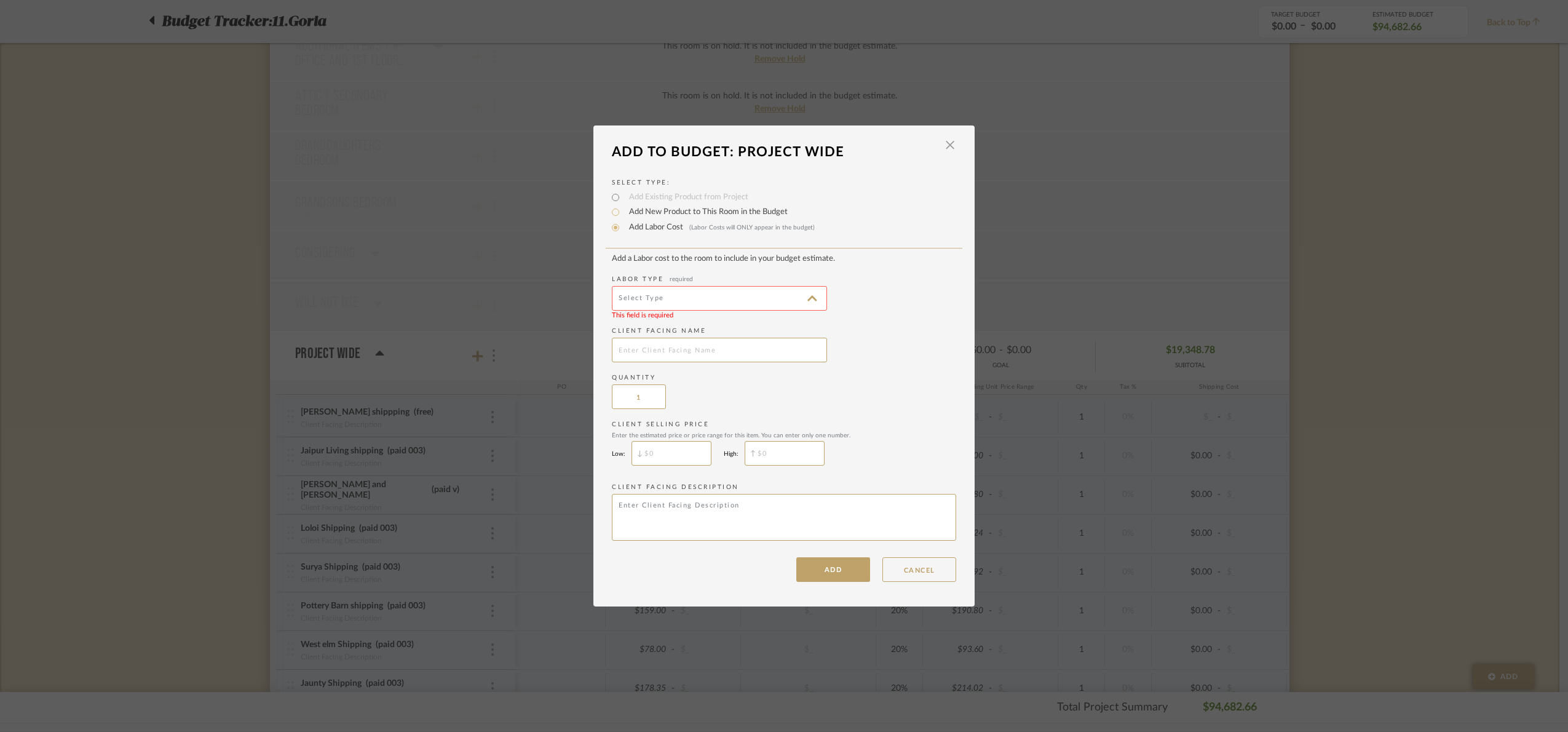
type input "Installation"
click at [654, 355] on input "text" at bounding box center [719, 349] width 215 height 24
type input "King size bed first floor receiving/delivery"
click at [806, 576] on button "ADD" at bounding box center [833, 569] width 74 height 24
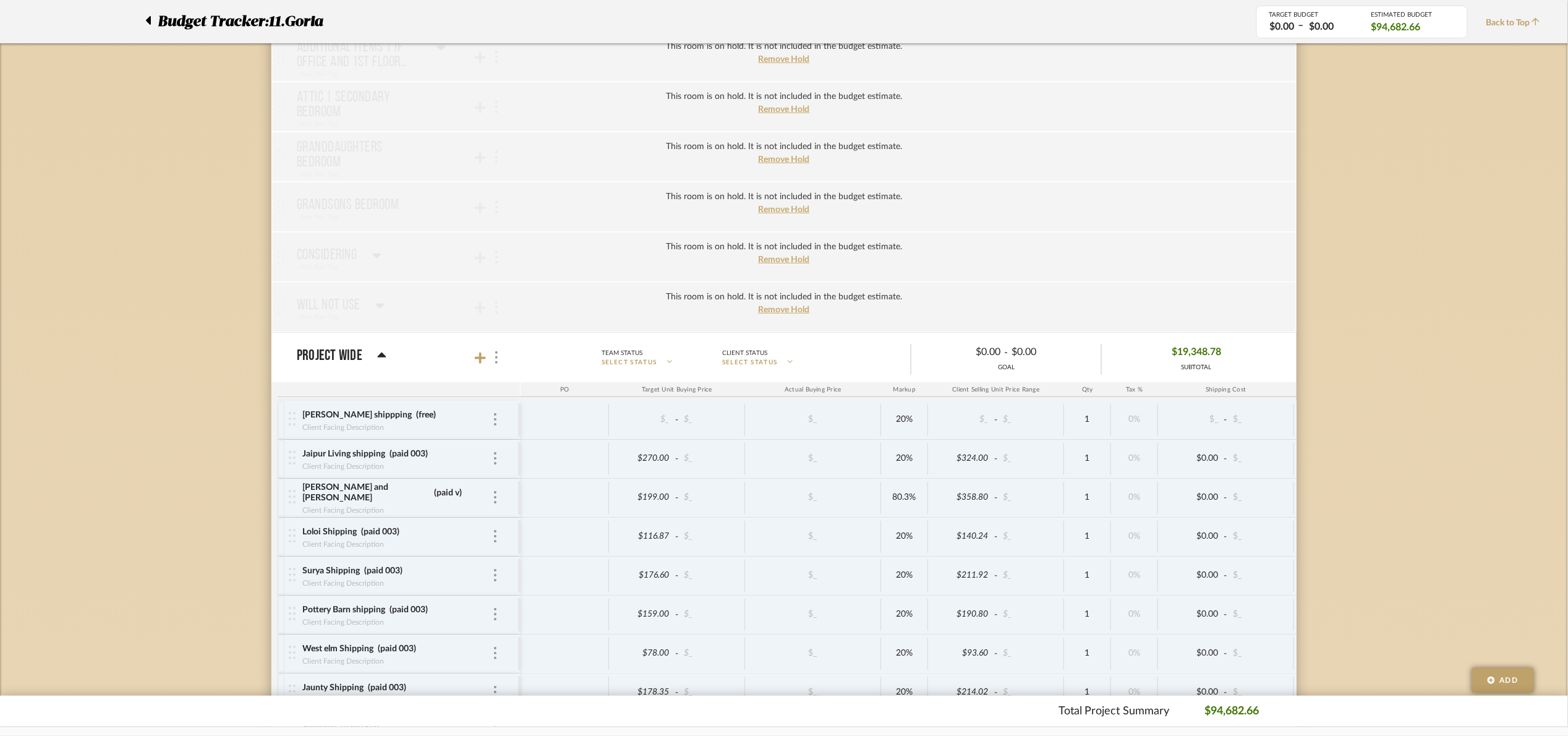
scroll to position [3234, 0]
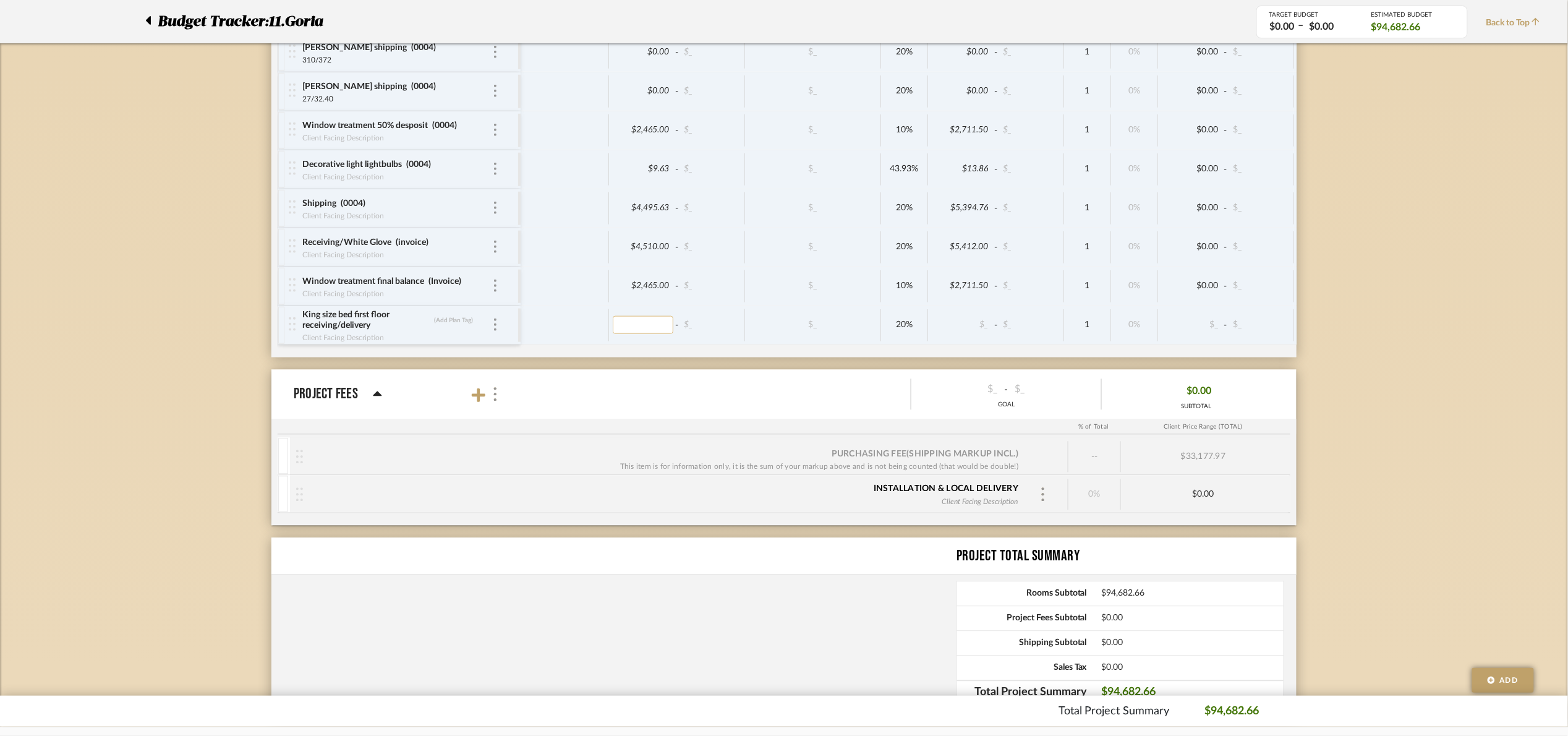
drag, startPoint x: 635, startPoint y: 331, endPoint x: 622, endPoint y: 338, distance: 14.8
type input "250"
type input "Invoice"
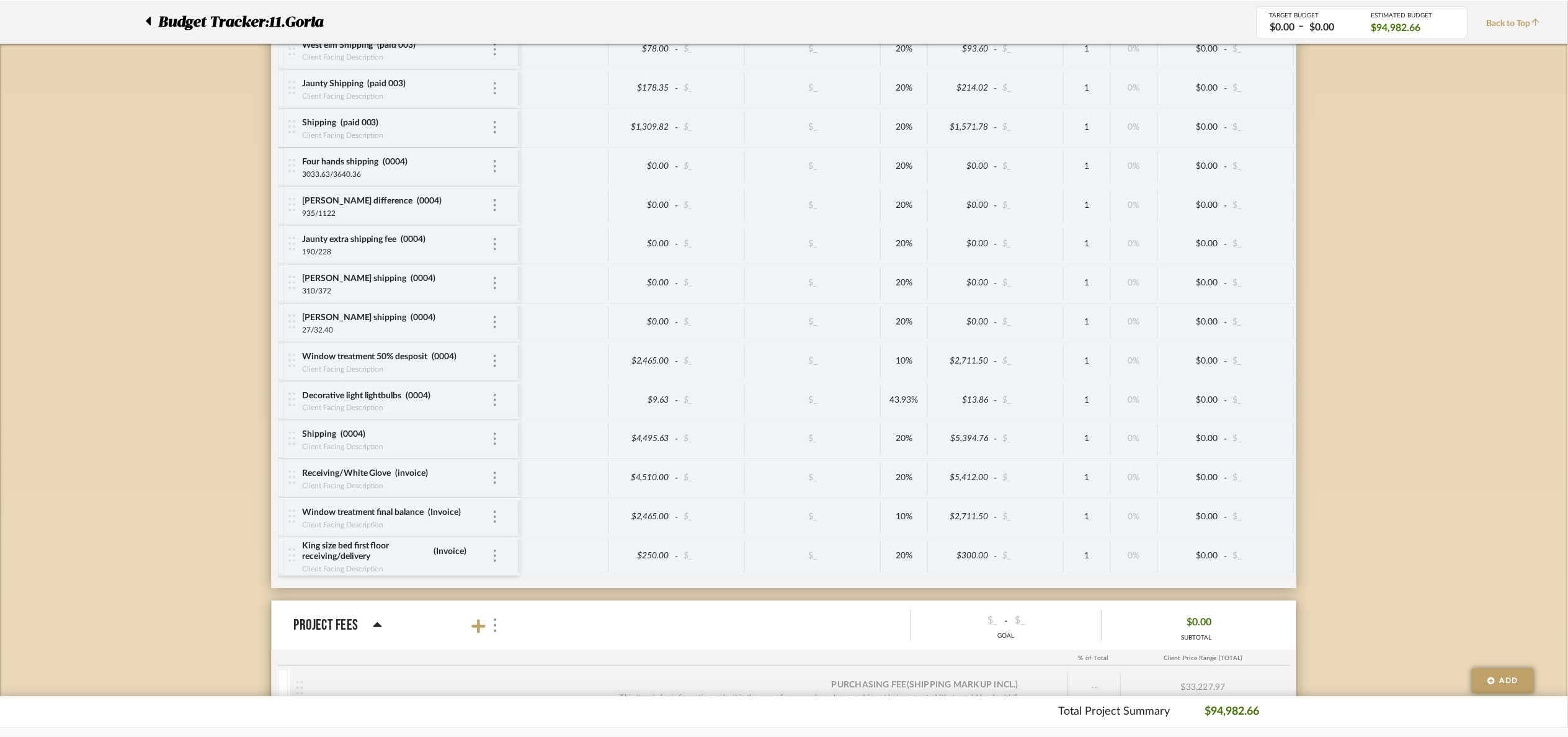
scroll to position [3058, 0]
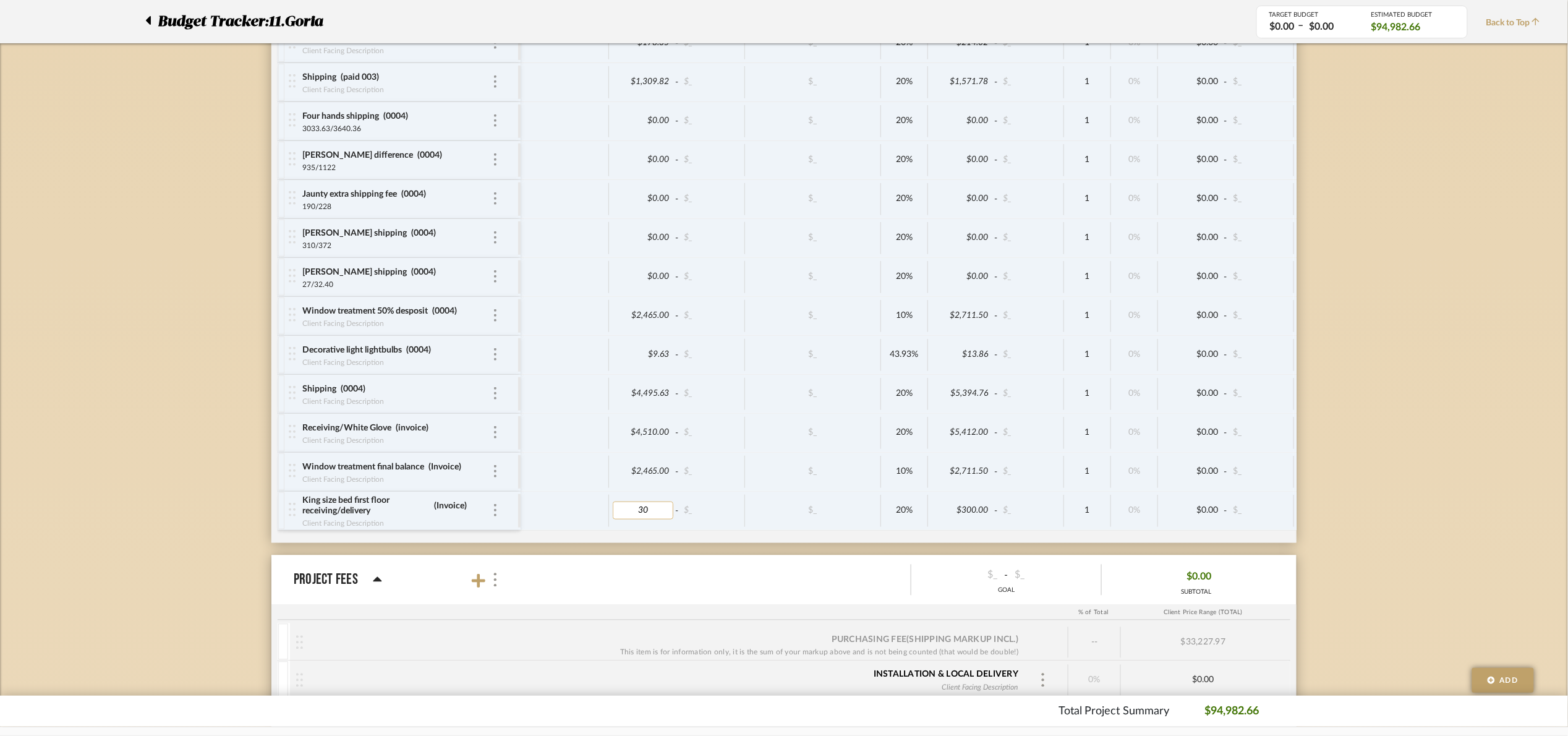
type input "300"
type input "350"
drag, startPoint x: 1443, startPoint y: 384, endPoint x: 1417, endPoint y: 382, distance: 26.1
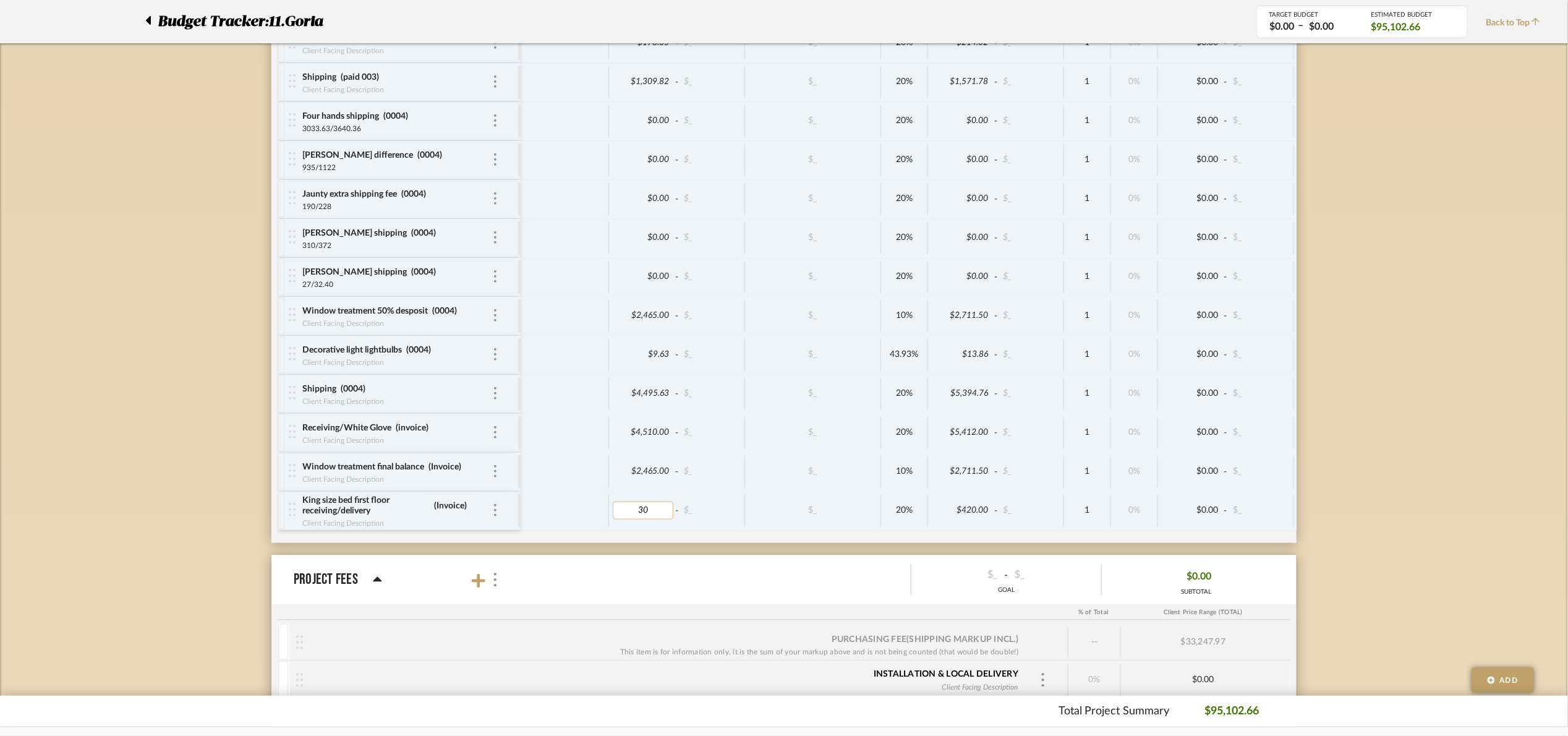
type input "300"
